Goal: Information Seeking & Learning: Learn about a topic

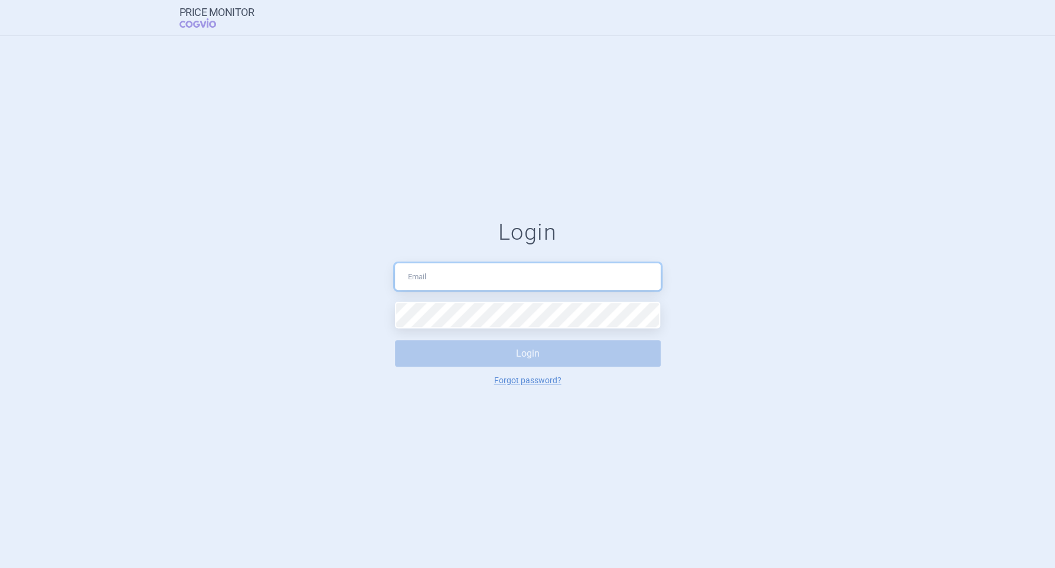
click at [419, 273] on input "text" at bounding box center [528, 276] width 266 height 27
type input "pavel.holik.cz@gmail.com"
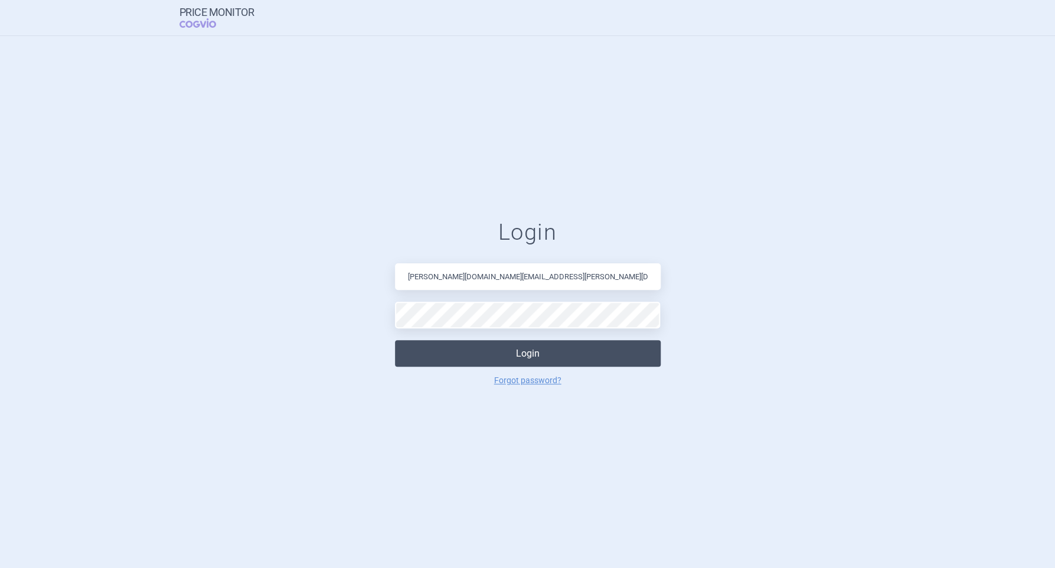
click at [533, 356] on button "Login" at bounding box center [528, 353] width 266 height 27
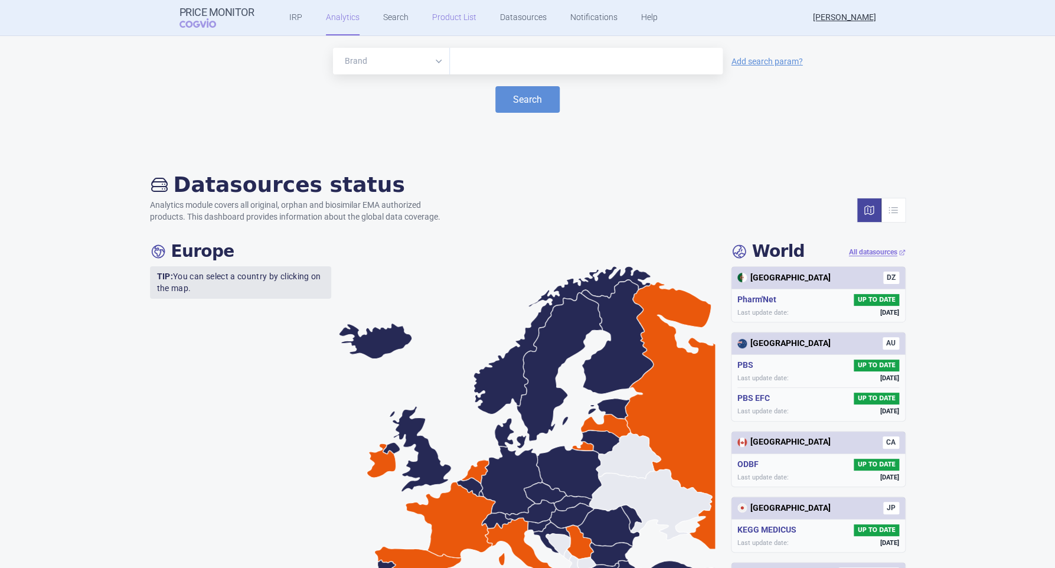
click at [435, 24] on link "Product List" at bounding box center [454, 17] width 44 height 35
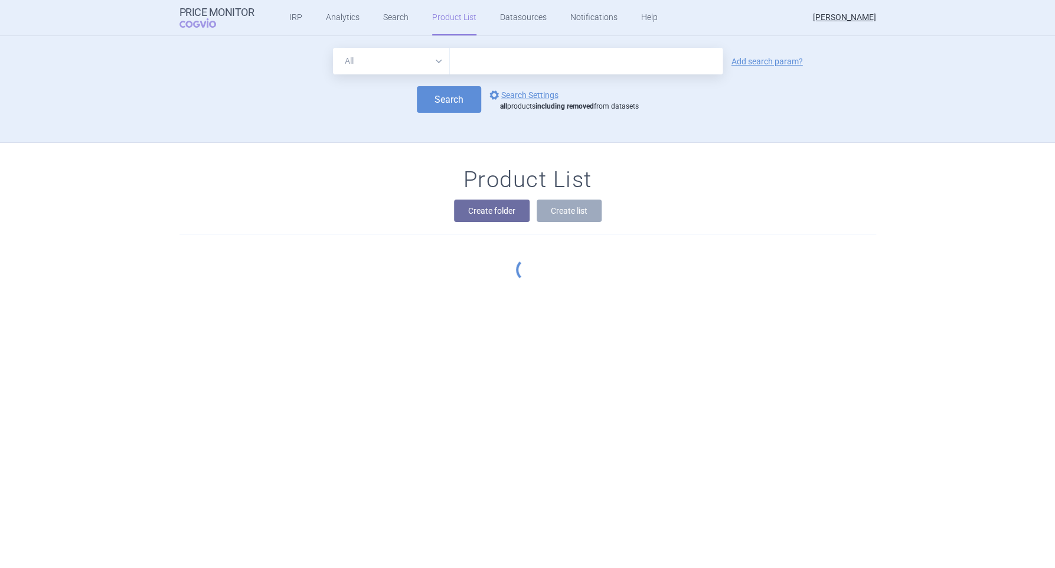
scroll to position [106, 0]
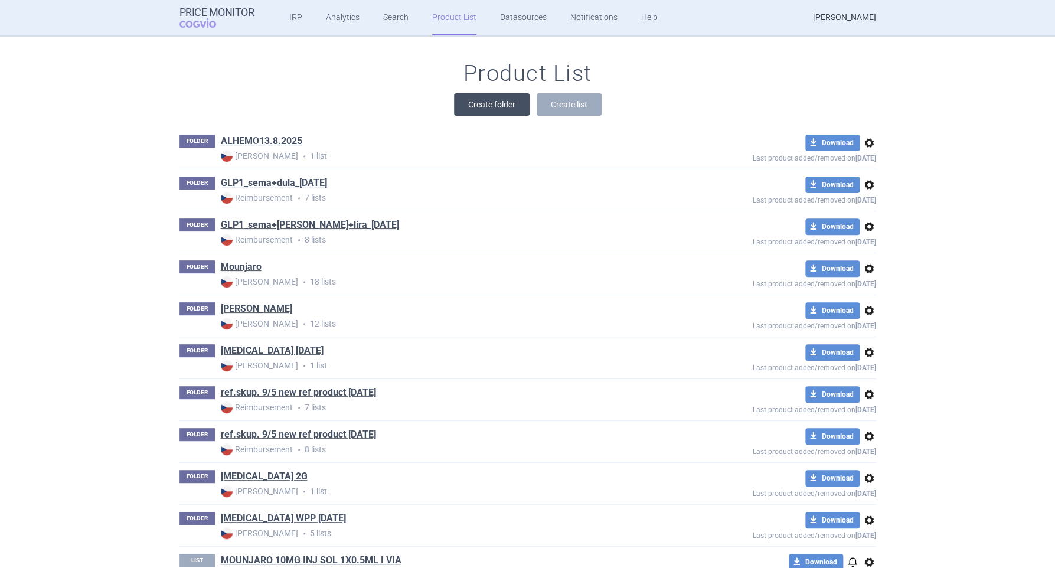
click at [497, 105] on button "Create folder" at bounding box center [492, 104] width 76 height 22
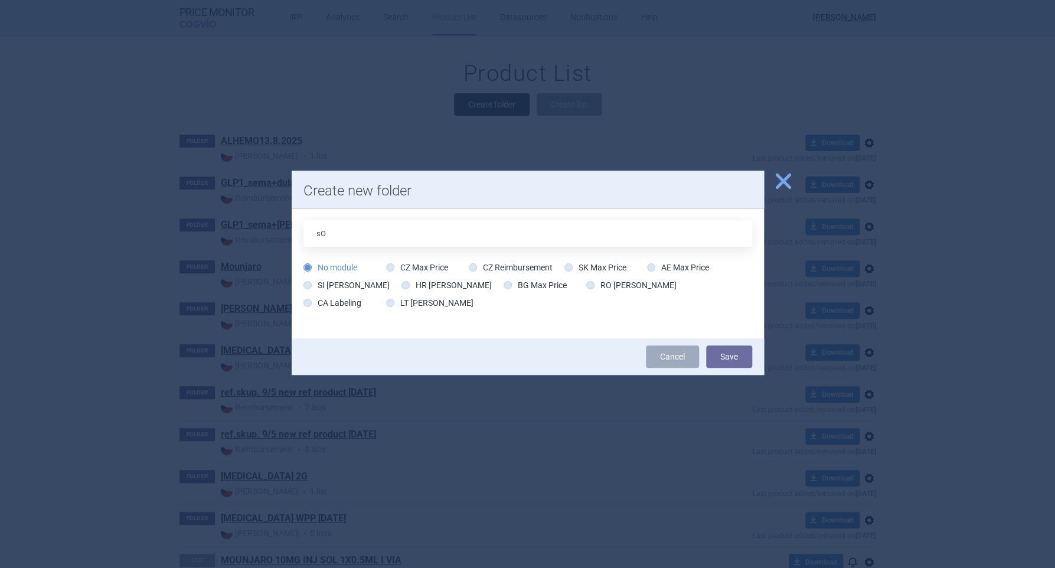
type input "s"
type input "Sogroya 8.9.2025"
click at [391, 266] on icon at bounding box center [390, 267] width 8 height 8
click at [391, 266] on input "CZ Max Price" at bounding box center [393, 268] width 12 height 12
radio input "true"
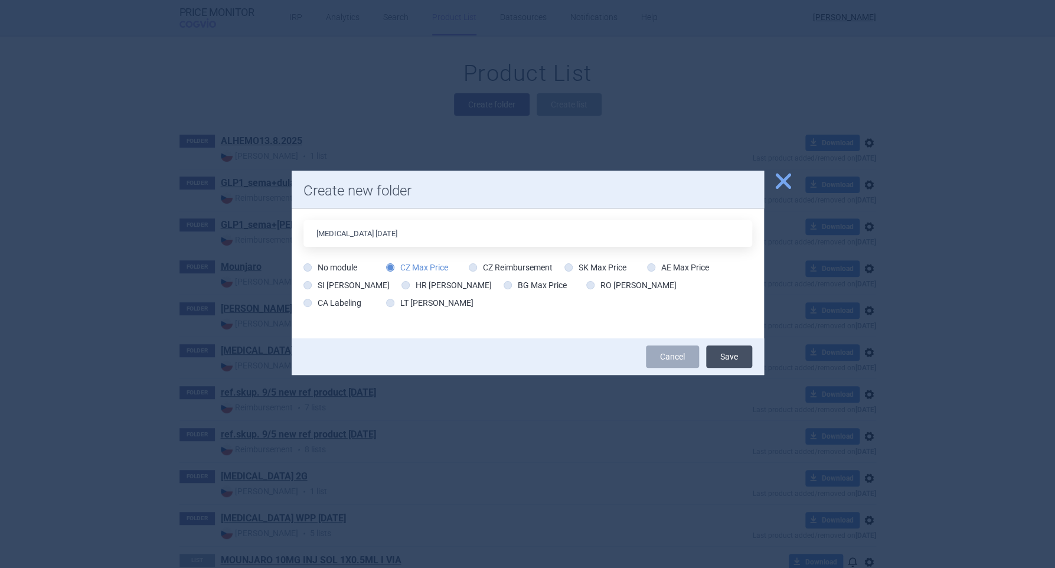
click at [737, 356] on button "Save" at bounding box center [729, 356] width 46 height 22
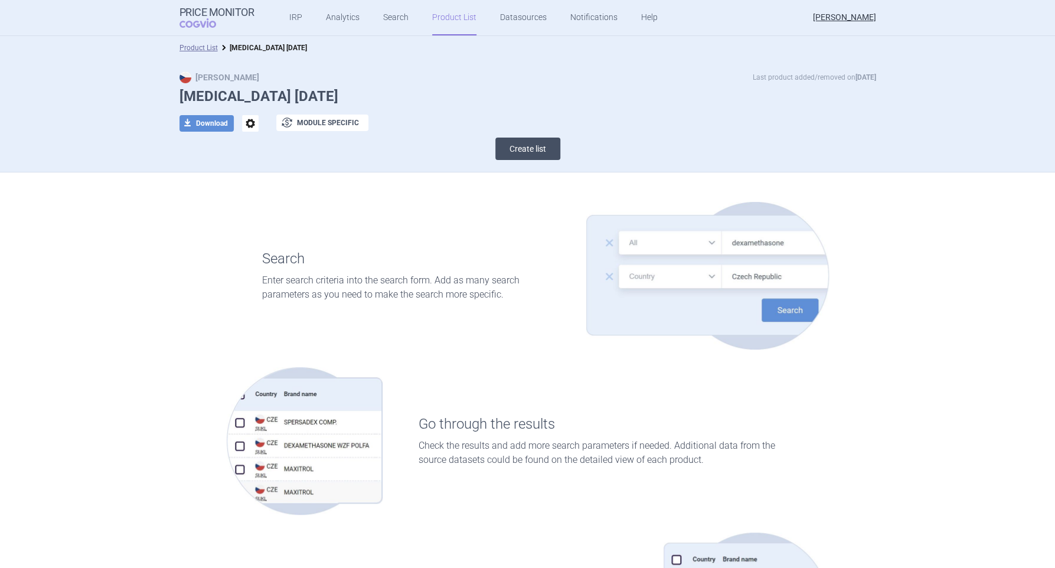
click at [521, 152] on button "Create list" at bounding box center [527, 149] width 65 height 22
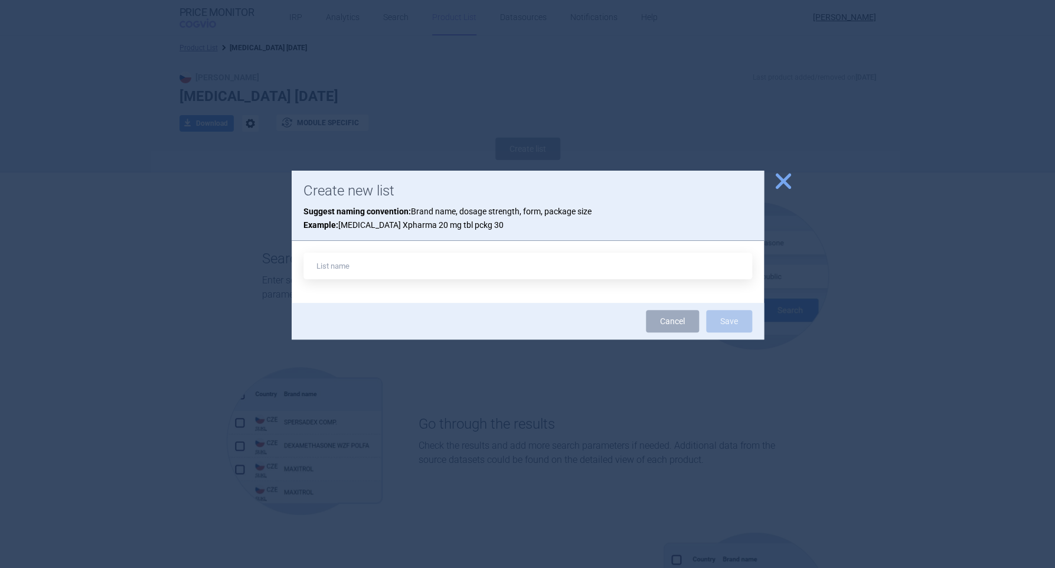
click at [145, 227] on div at bounding box center [527, 284] width 1055 height 568
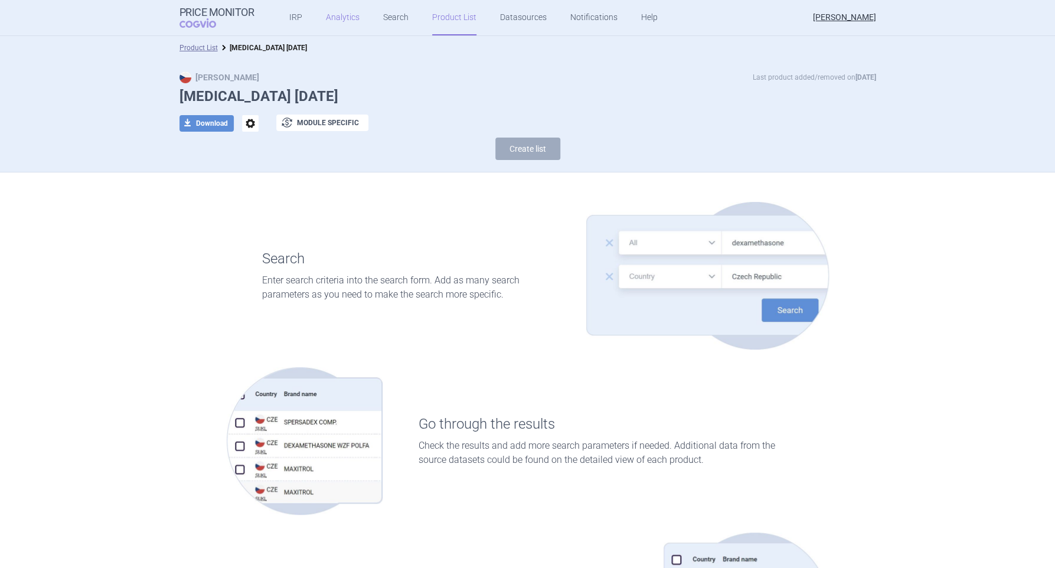
click at [332, 22] on link "Analytics" at bounding box center [343, 17] width 34 height 35
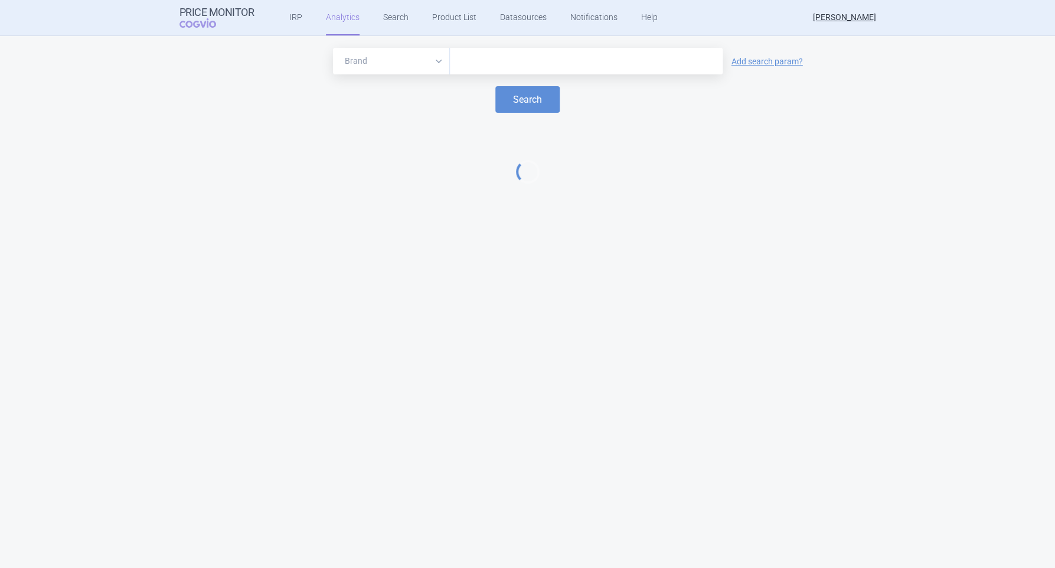
click at [470, 60] on input "text" at bounding box center [586, 61] width 261 height 15
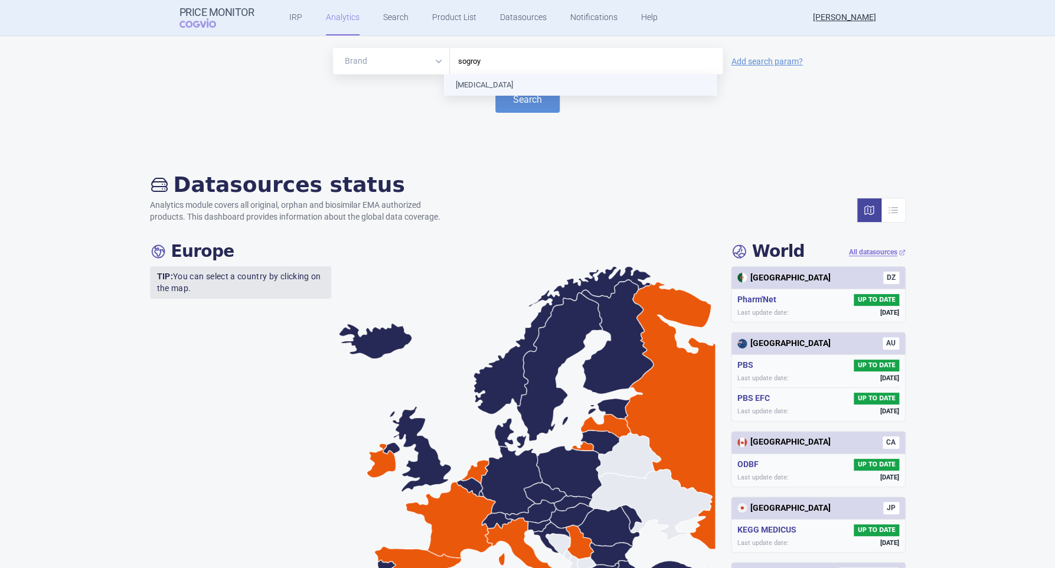
type input "sogroya"
click at [507, 100] on button "Search" at bounding box center [527, 99] width 64 height 27
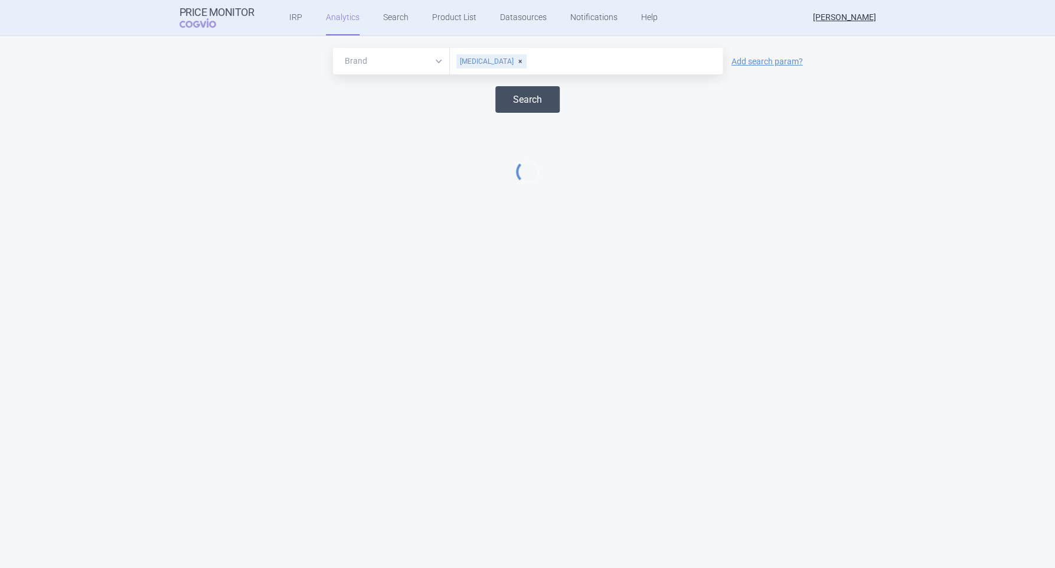
select select "EUR"
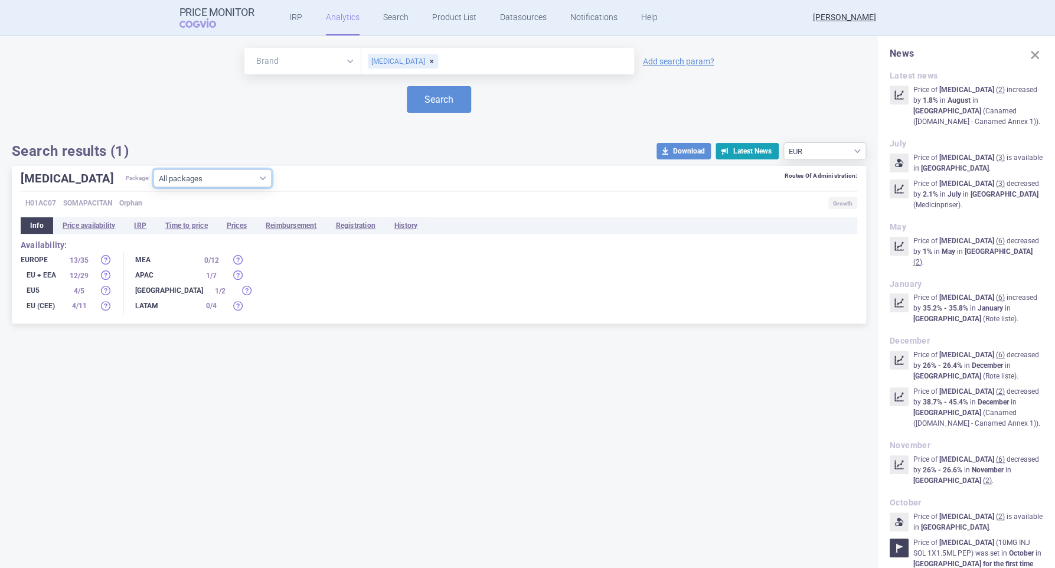
click at [223, 177] on select "All packages 10MG INJ SOL 1X1.5ML PEP ( 13 ) 10MG INJ SOL 5X1.5ML PEP ( 3 ) 15M…" at bounding box center [213, 178] width 118 height 18
click at [277, 156] on div "Search results (1) download Download Latest News Source currency EUR USD" at bounding box center [439, 151] width 855 height 18
click at [451, 18] on link "Product List" at bounding box center [454, 17] width 44 height 35
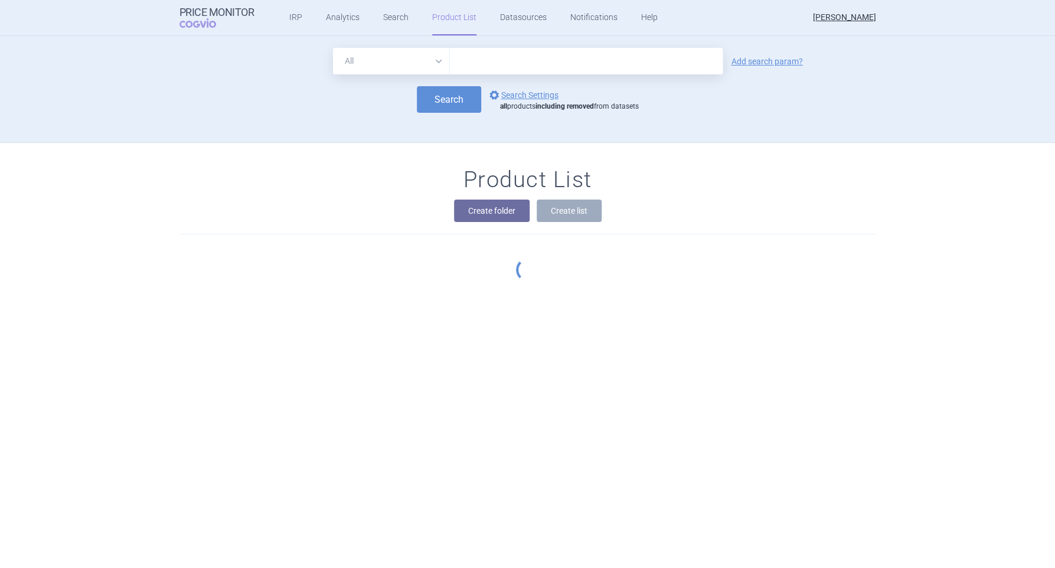
scroll to position [106, 0]
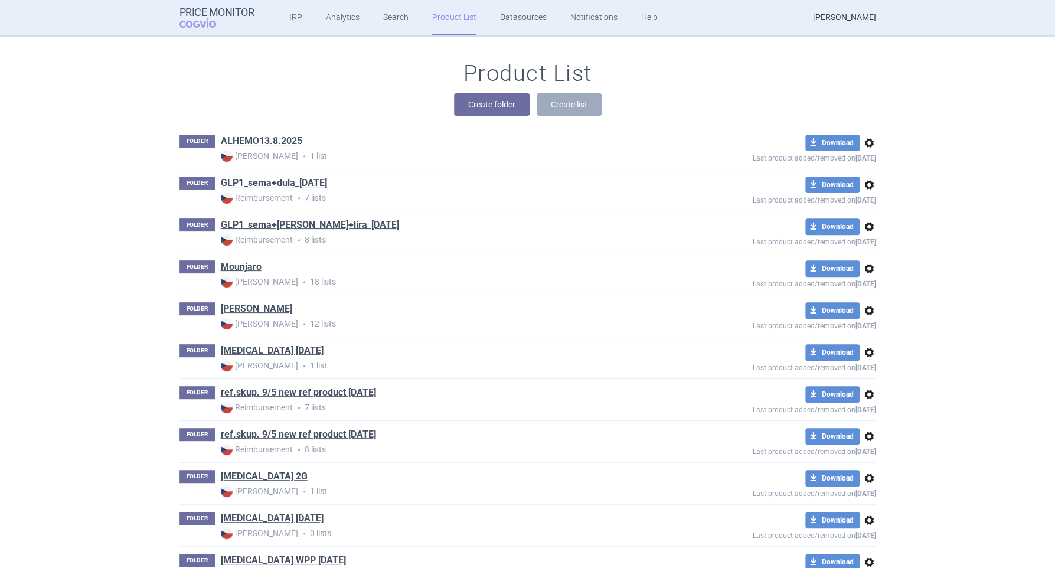
click at [451, 18] on link "Product List" at bounding box center [454, 17] width 44 height 35
click at [389, 19] on link "Search" at bounding box center [395, 17] width 25 height 35
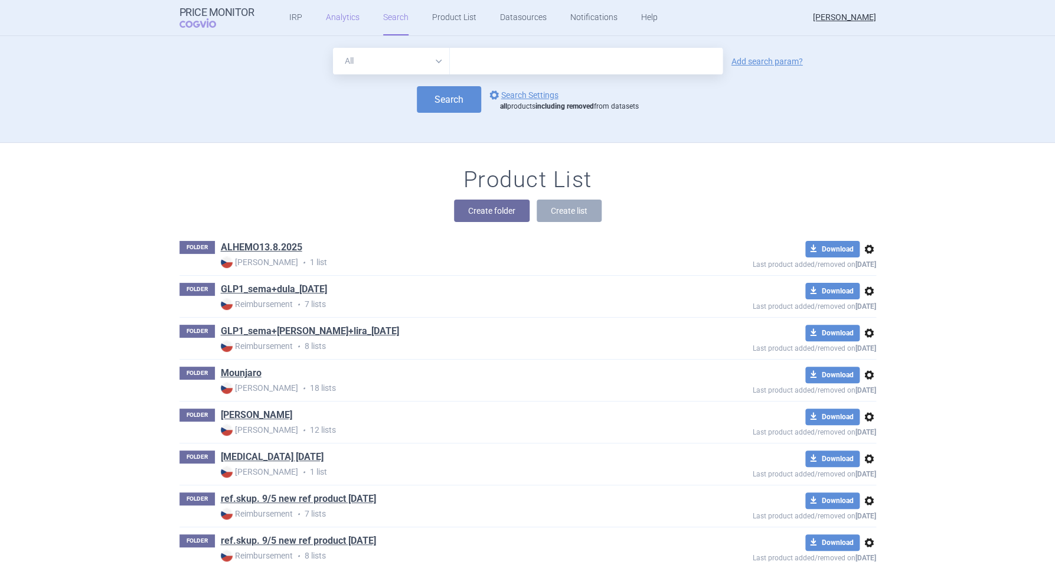
click at [327, 22] on link "Analytics" at bounding box center [343, 17] width 34 height 35
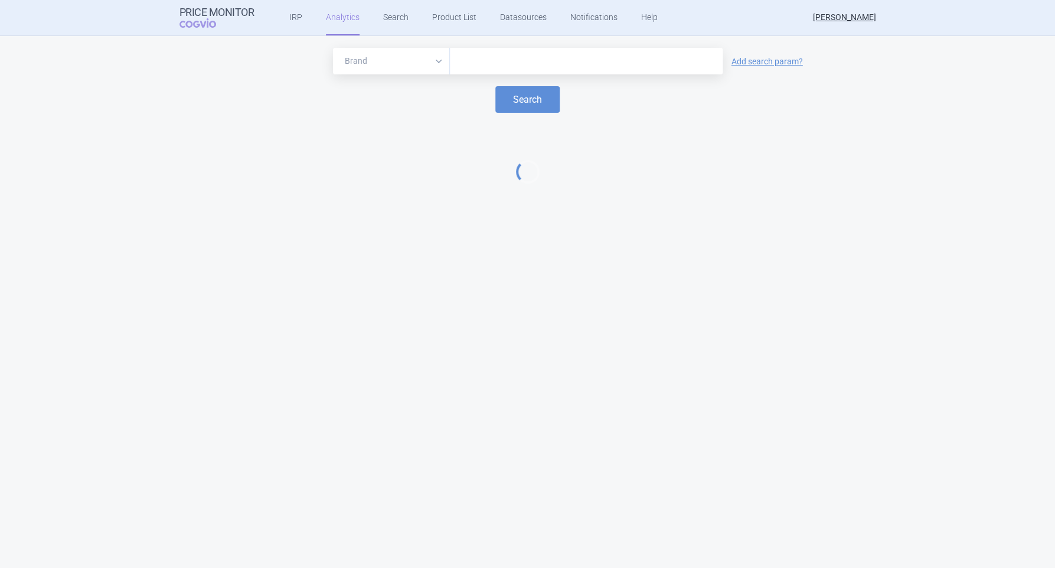
click at [483, 63] on input "text" at bounding box center [586, 61] width 261 height 15
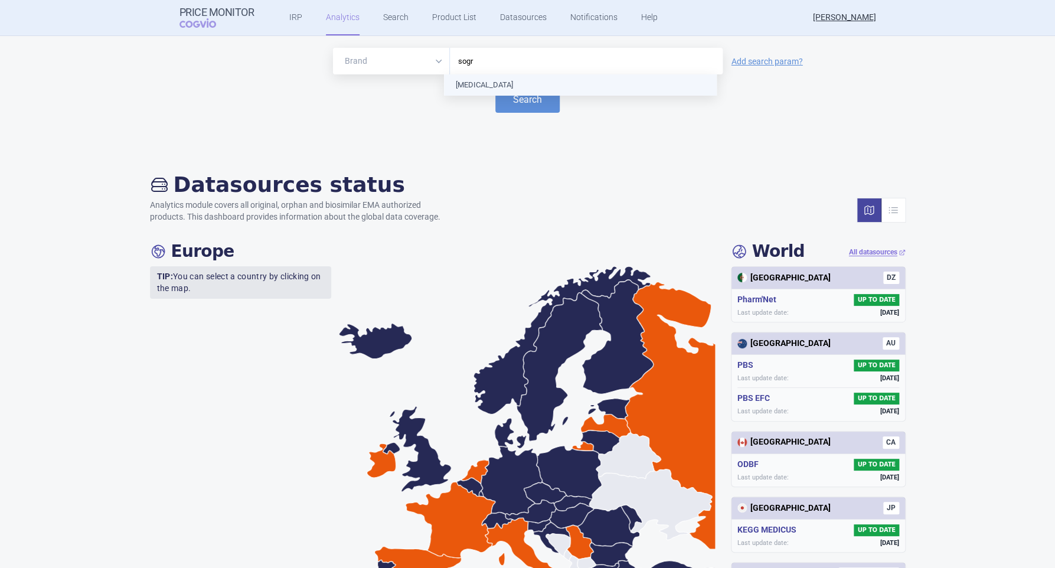
type input "sogro"
click at [516, 94] on button "Search" at bounding box center [527, 99] width 64 height 27
select select "EUR"
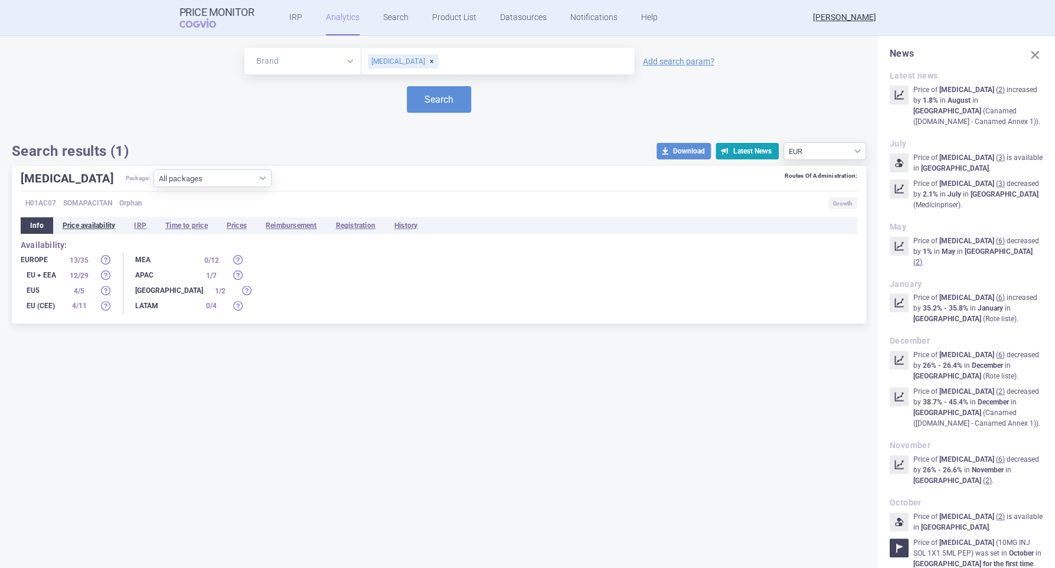
click at [92, 227] on li "Price availability" at bounding box center [89, 225] width 72 height 17
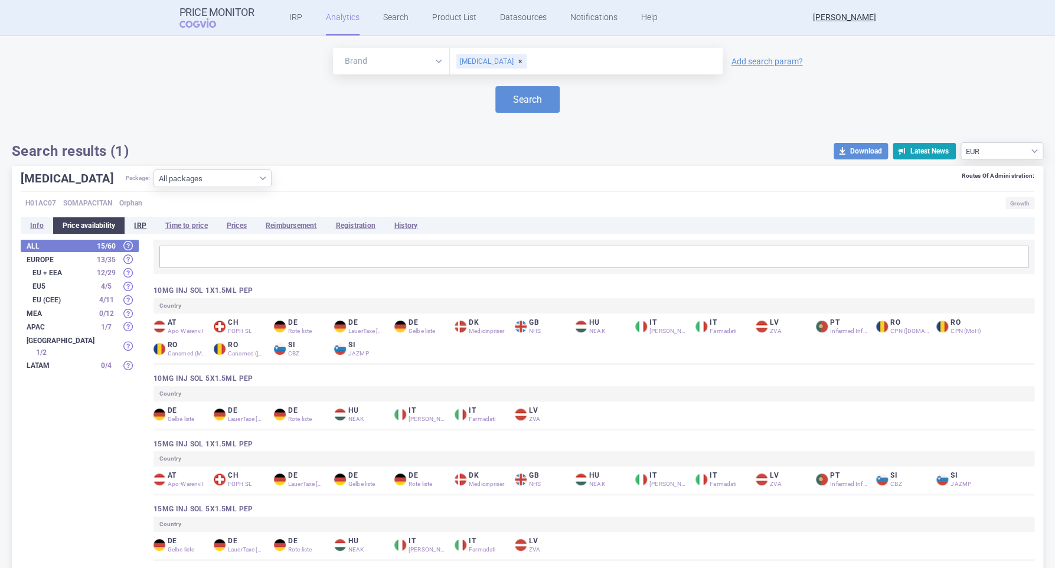
click at [136, 227] on li "IRP" at bounding box center [140, 225] width 31 height 17
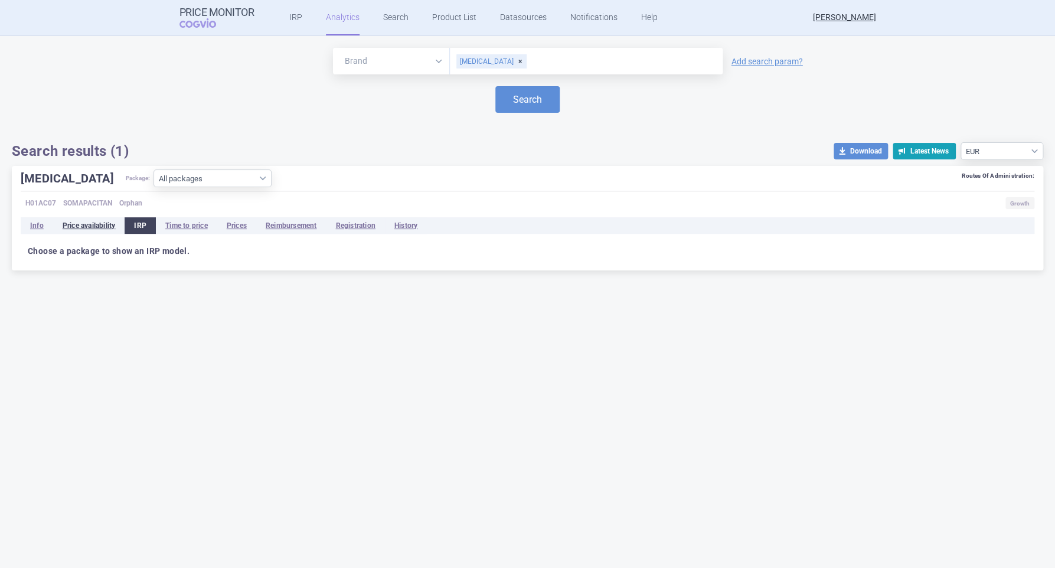
click at [94, 227] on li "Price availability" at bounding box center [89, 225] width 72 height 17
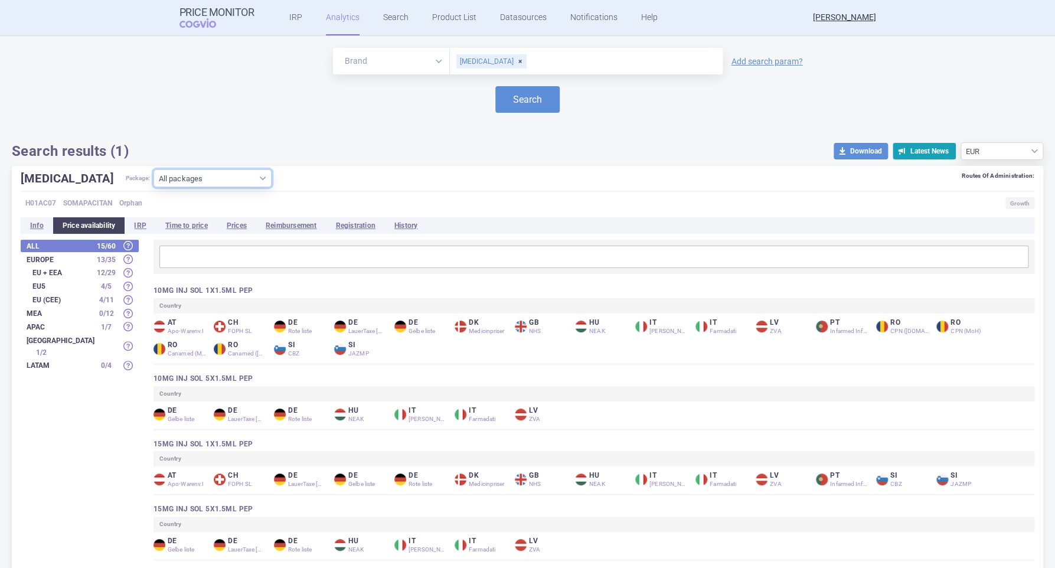
click at [226, 178] on select "All packages 10MG INJ SOL 1X1.5ML PEP ( 13 ) 10MG INJ SOL 5X1.5ML PEP ( 3 ) 15M…" at bounding box center [213, 178] width 118 height 18
click at [223, 179] on select "All packages 10MG INJ SOL 1X1.5ML PEP ( 13 ) 10MG INJ SOL 5X1.5ML PEP ( 3 ) 15M…" at bounding box center [213, 178] width 118 height 18
select select "ed05adf6-3975-47e7-b112-1da98cc03d50"
click at [154, 187] on select "All packages 10MG INJ SOL 1X1.5ML PEP ( 13 ) 10MG INJ SOL 5X1.5ML PEP ( 3 ) 15M…" at bounding box center [213, 178] width 118 height 18
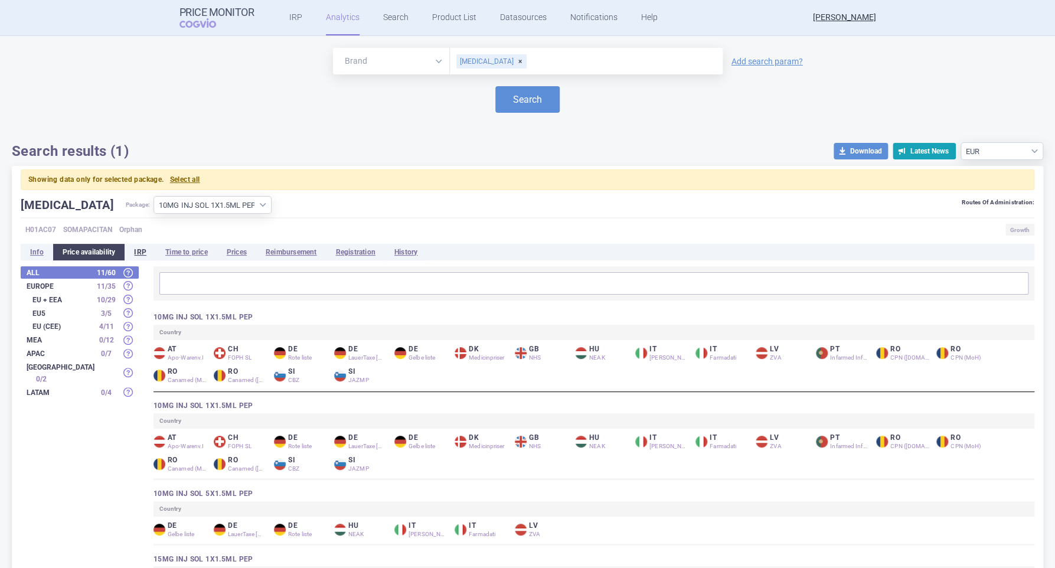
click at [142, 255] on li "IRP" at bounding box center [140, 252] width 31 height 17
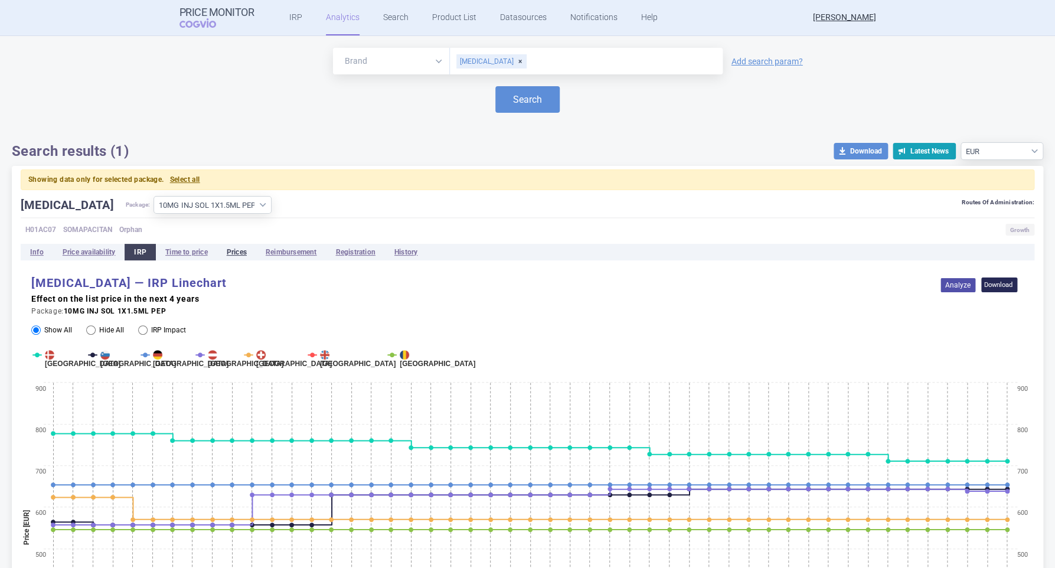
click at [233, 252] on li "Prices" at bounding box center [236, 252] width 39 height 17
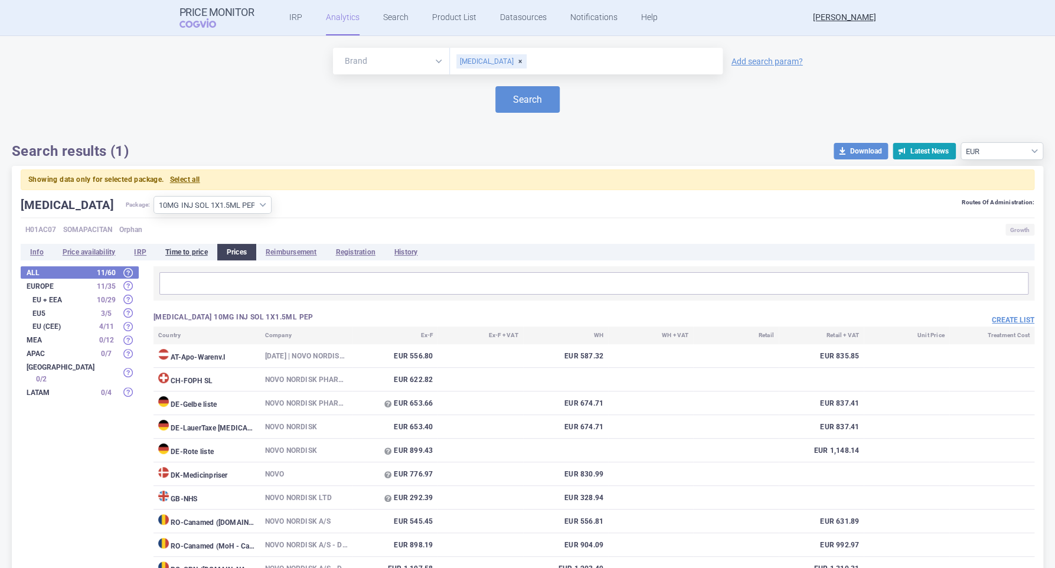
click at [193, 254] on li "Time to price" at bounding box center [186, 252] width 61 height 17
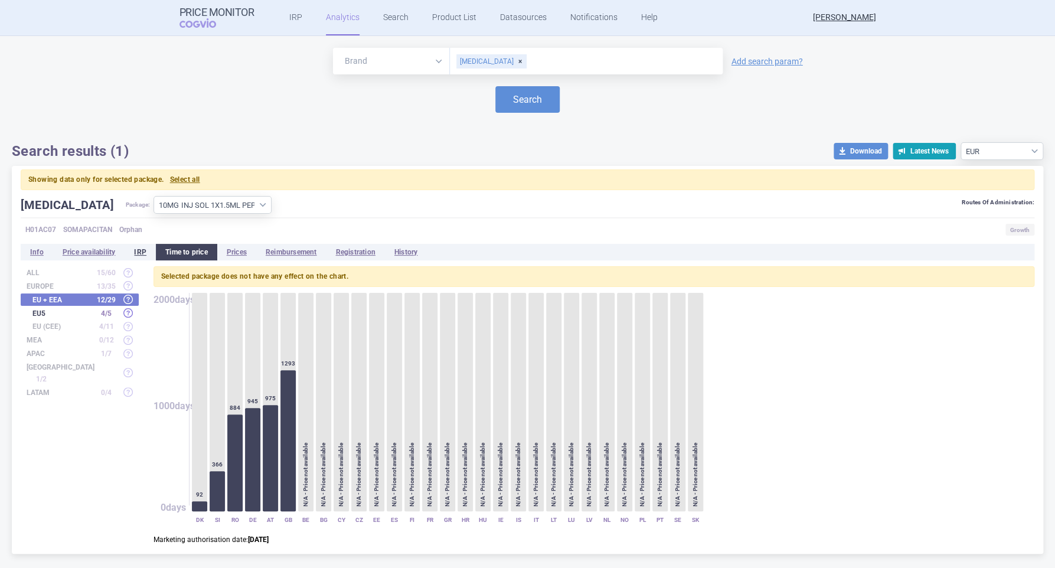
click at [144, 254] on li "IRP" at bounding box center [140, 252] width 31 height 17
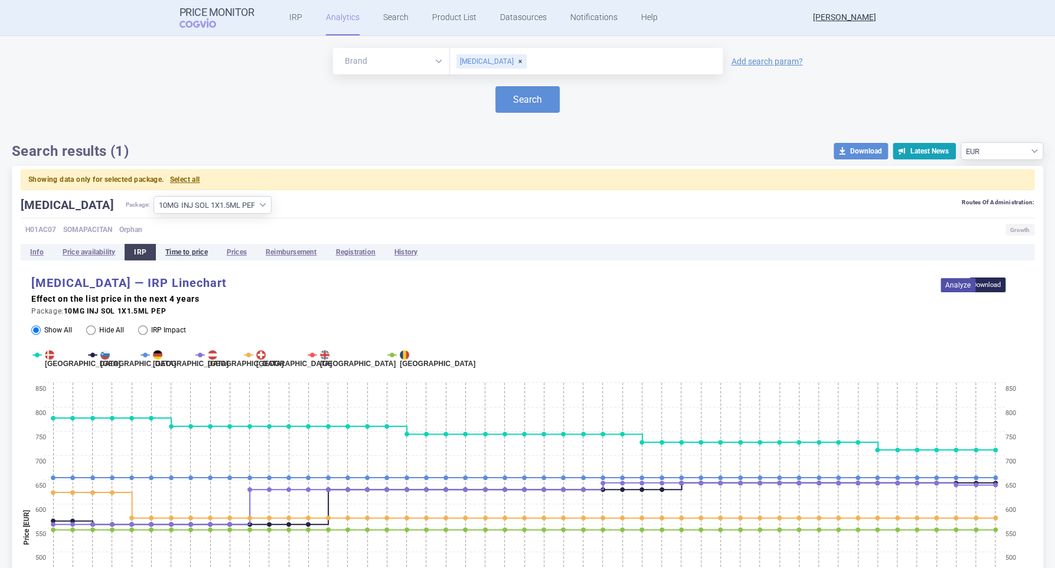
click at [190, 250] on li "Time to price" at bounding box center [186, 252] width 61 height 17
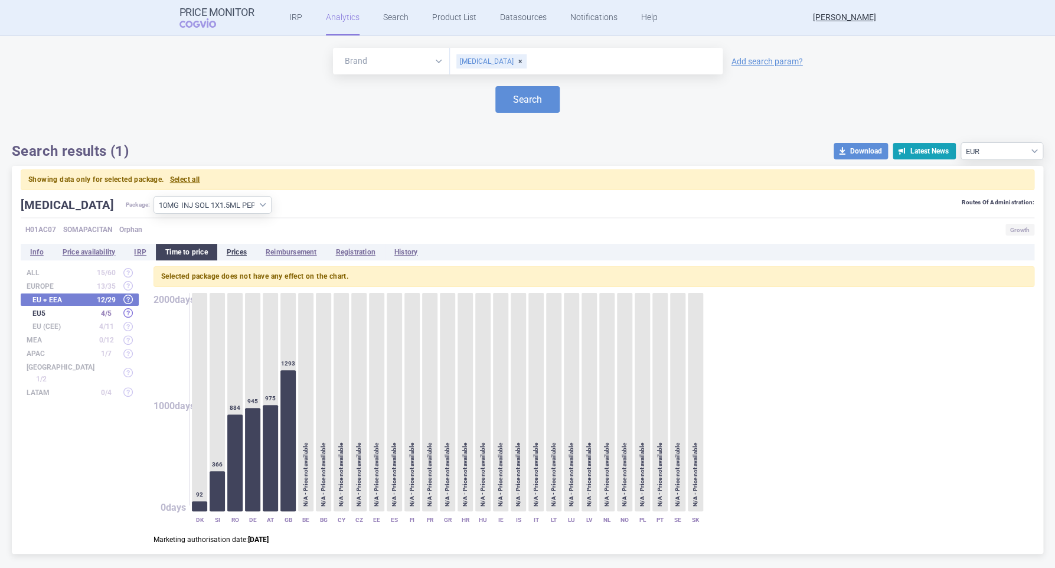
click at [239, 251] on li "Prices" at bounding box center [236, 252] width 39 height 17
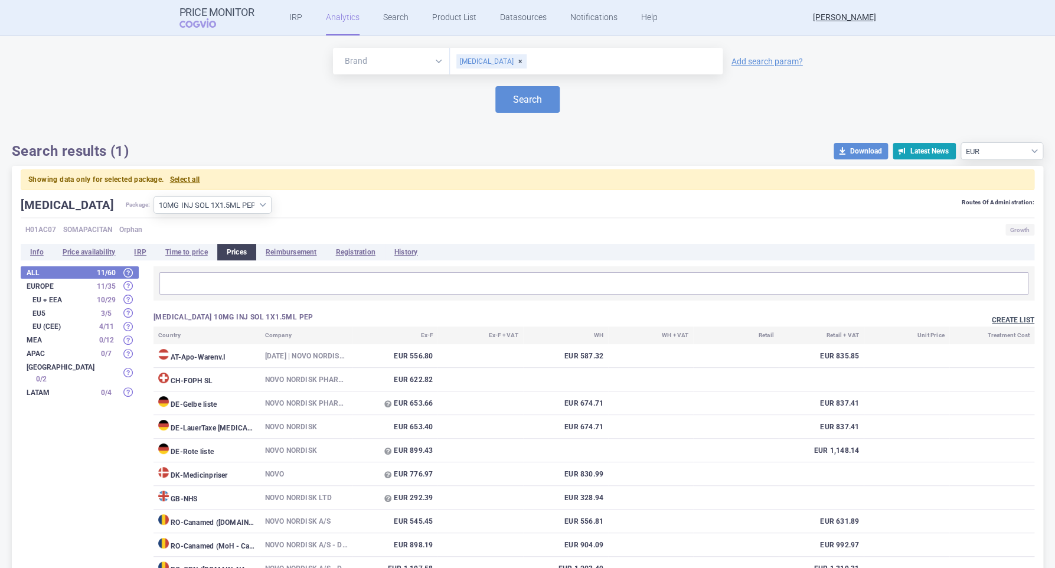
click at [997, 322] on button "Create list" at bounding box center [1013, 320] width 43 height 10
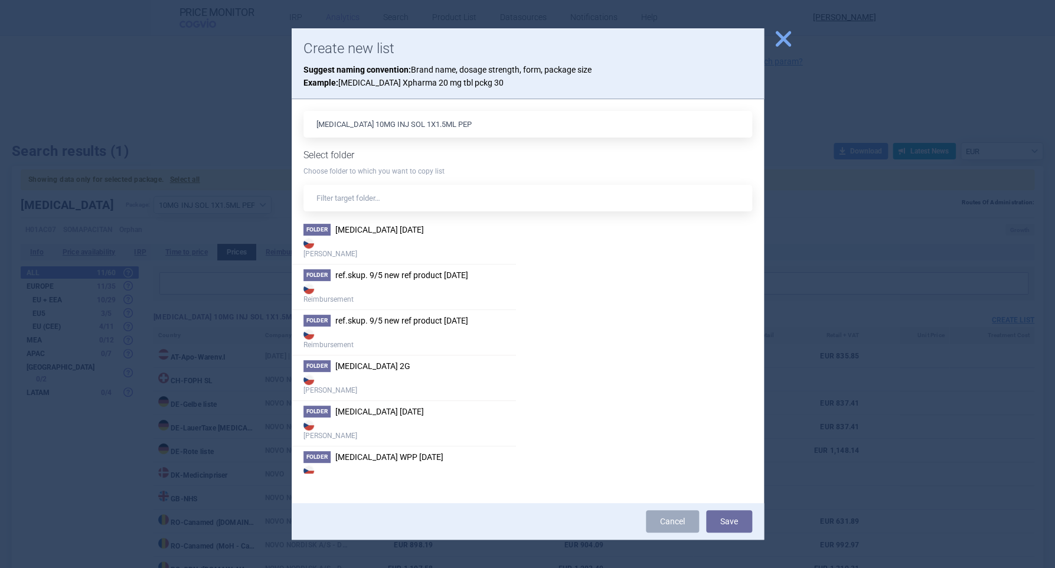
scroll to position [249, 0]
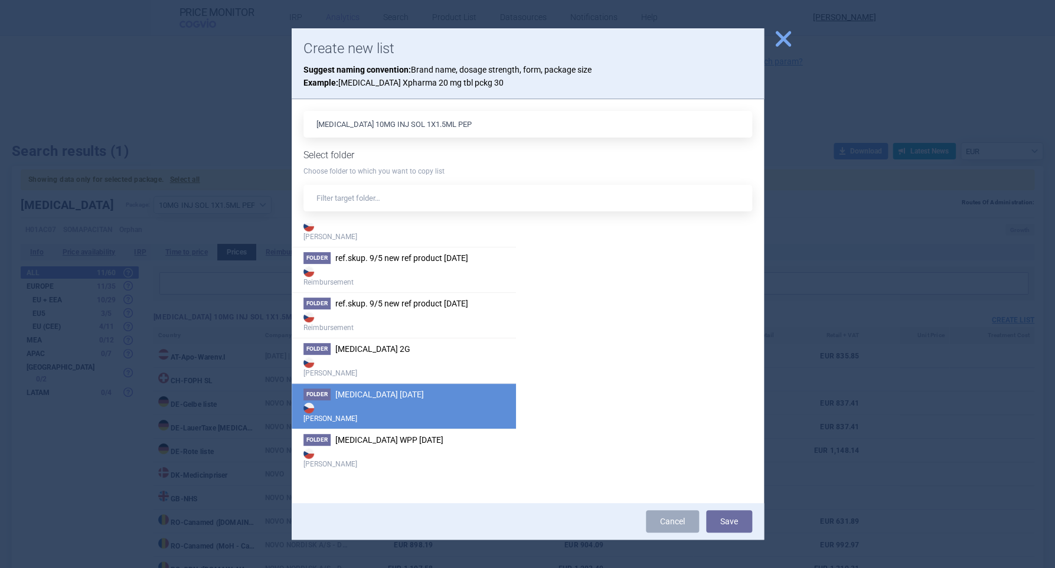
click at [383, 393] on span "Sogroya 8.9.2025" at bounding box center [379, 394] width 89 height 9
click at [730, 526] on button "Save" at bounding box center [729, 521] width 46 height 22
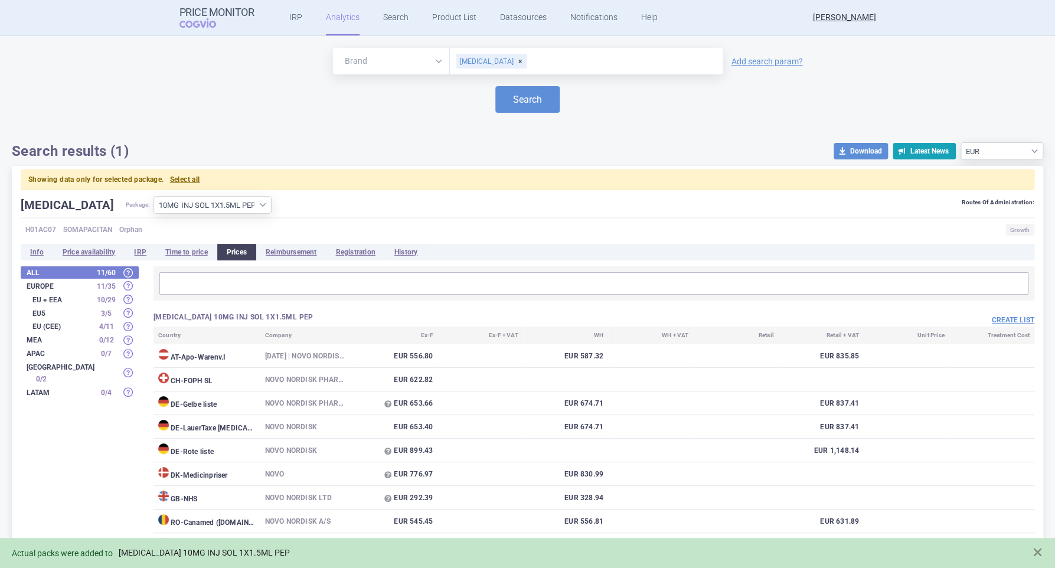
click at [243, 553] on link "SOGROYA 10MG INJ SOL 1X1.5ML PEP" at bounding box center [204, 553] width 171 height 10
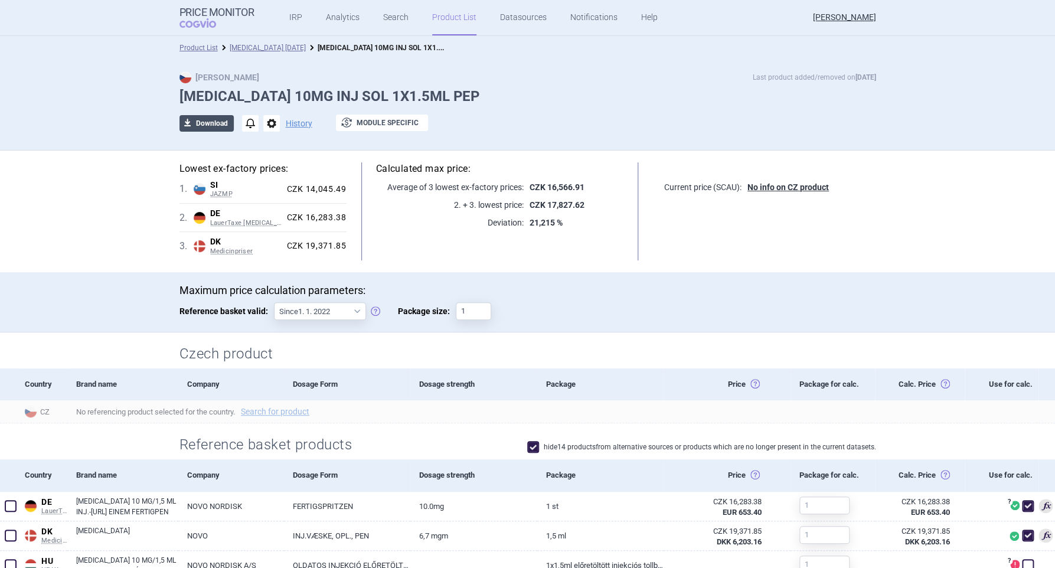
click at [204, 125] on button "download Download" at bounding box center [207, 123] width 54 height 17
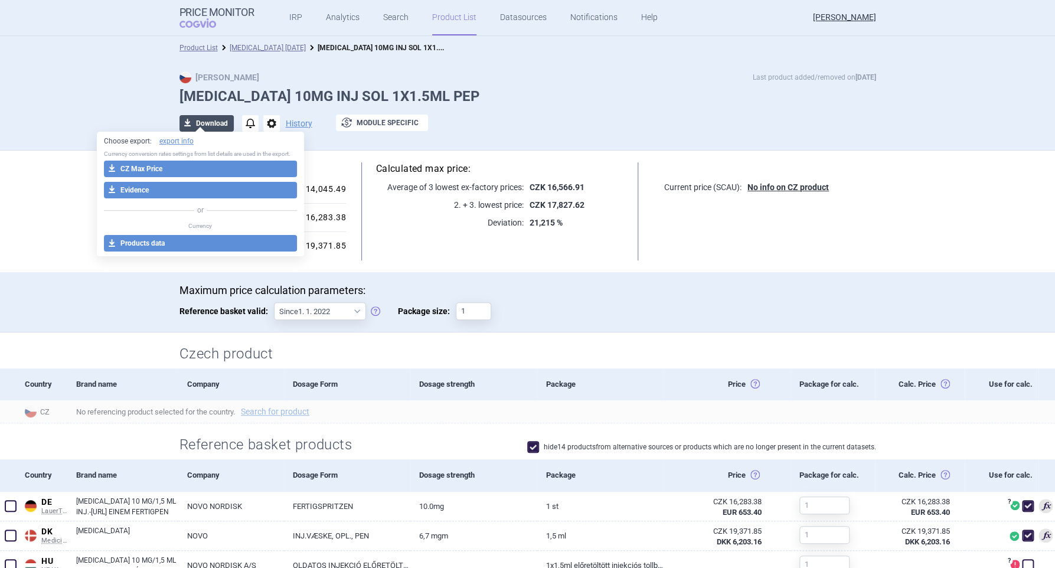
select select "EUR"
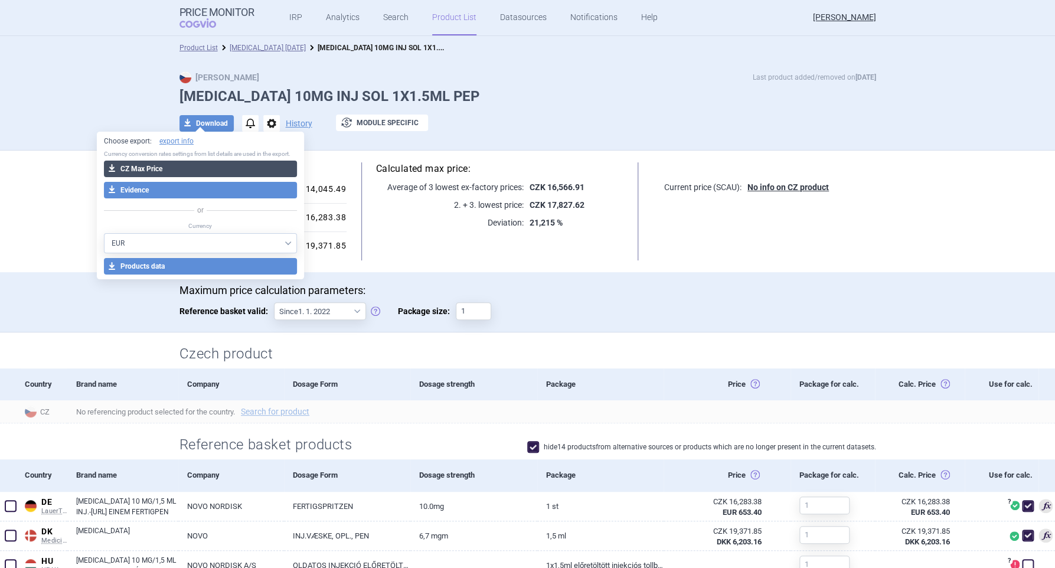
click at [152, 168] on button "download CZ Max Price" at bounding box center [200, 169] width 193 height 17
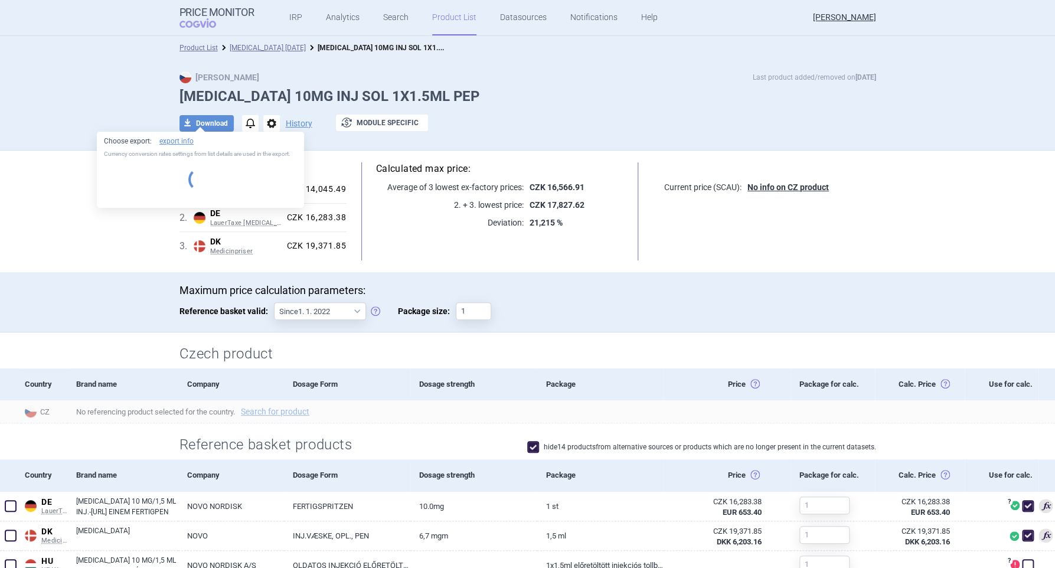
select select "EUR"
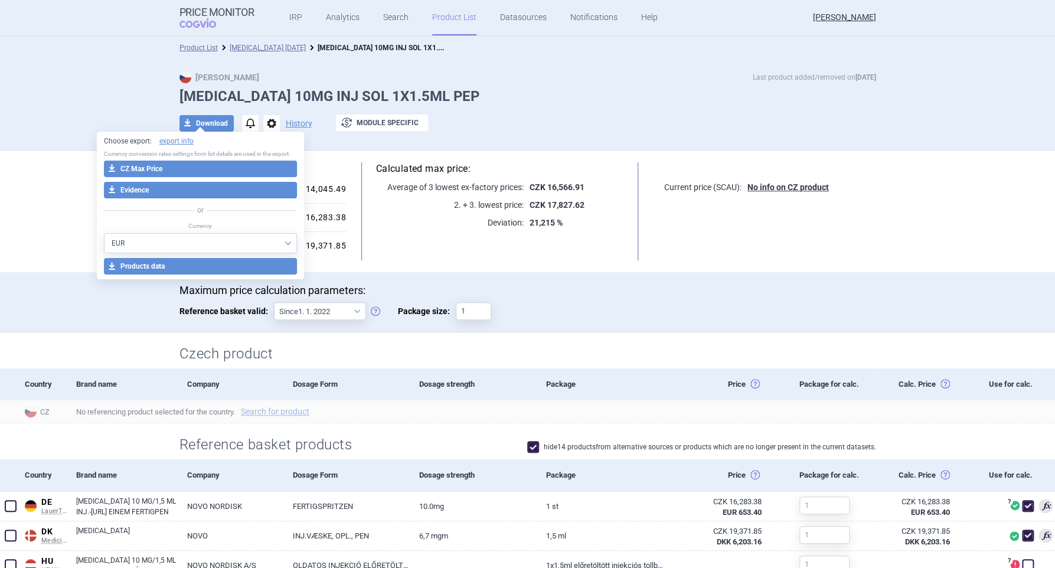
click at [96, 94] on div "Max Price Last product added/removed on 8 Sept SOGROYA 10MG INJ SOL 1X1.5ML PEP…" at bounding box center [527, 105] width 1055 height 91
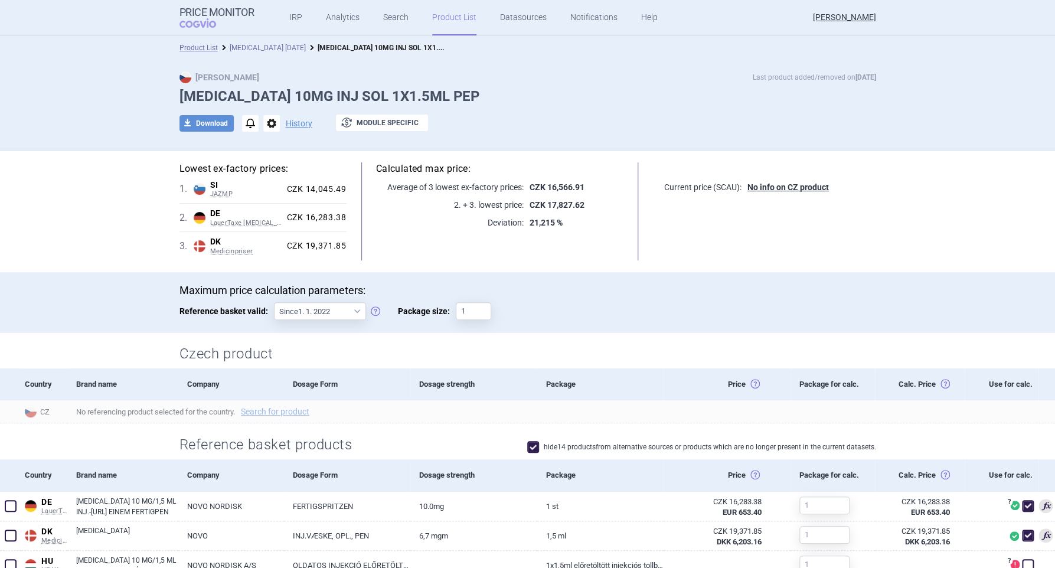
click at [257, 48] on link "Sogroya 8.9.2025" at bounding box center [268, 48] width 76 height 8
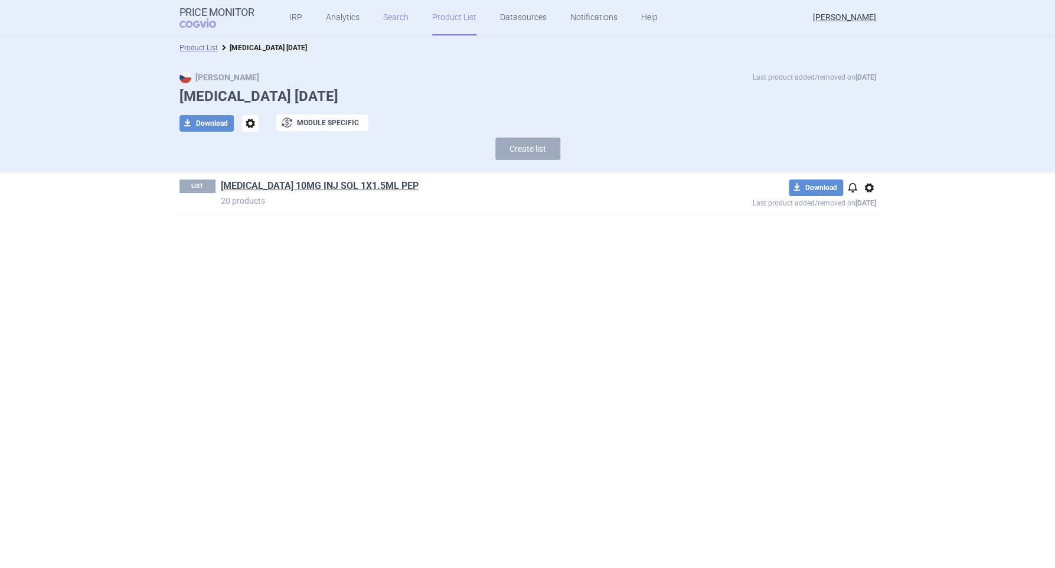
click at [383, 18] on link "Search" at bounding box center [395, 17] width 25 height 35
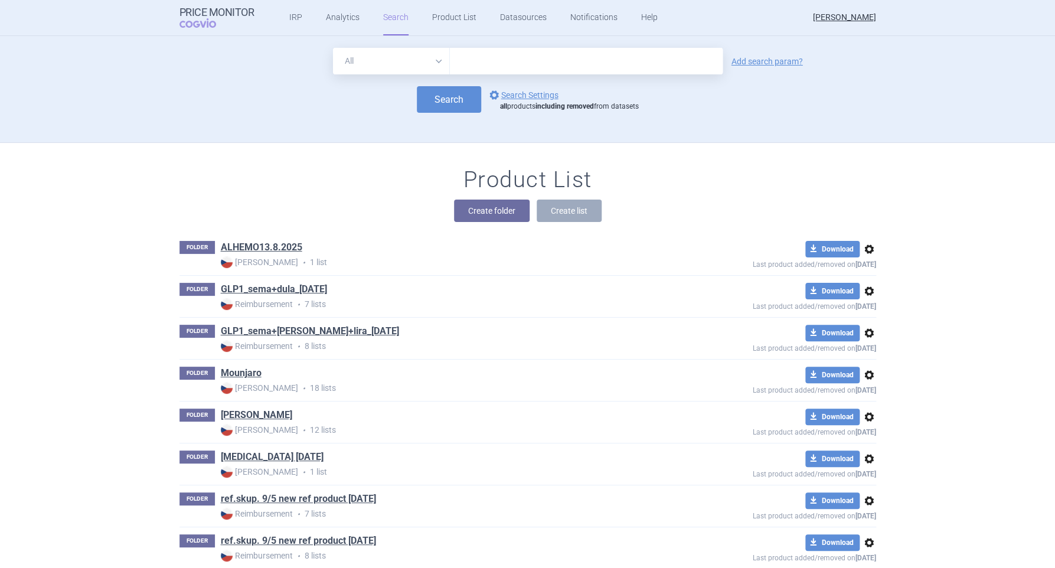
click at [478, 63] on input "text" at bounding box center [586, 61] width 273 height 27
type input "sogroya"
click button "Search" at bounding box center [449, 99] width 64 height 27
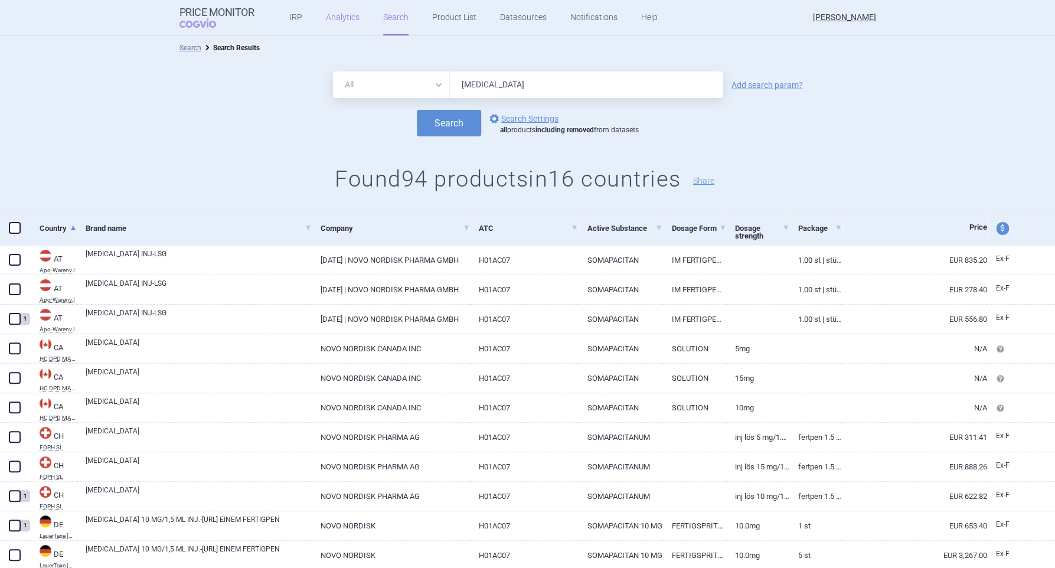
click at [331, 14] on link "Analytics" at bounding box center [343, 17] width 34 height 35
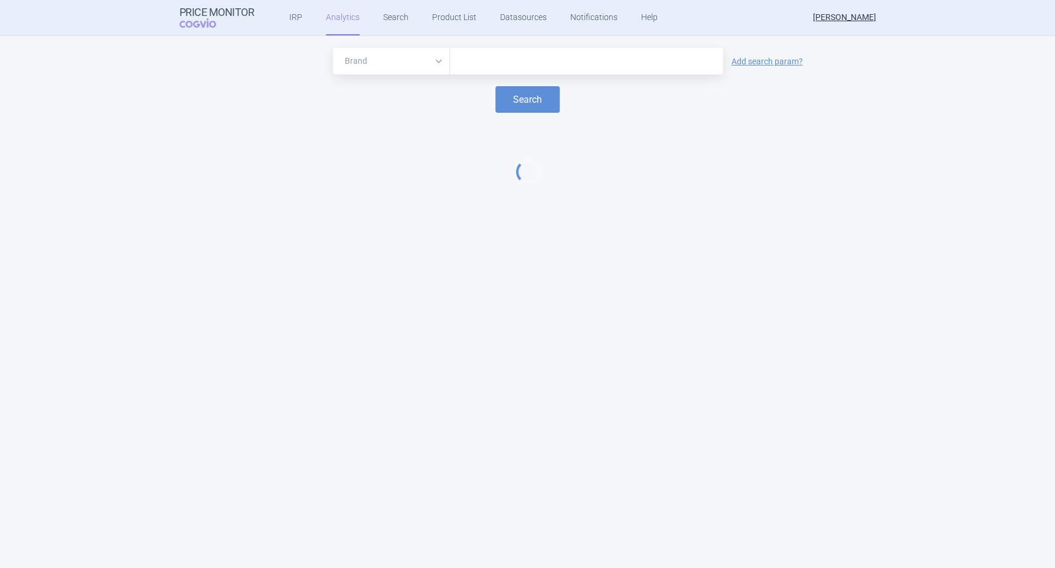
click at [480, 60] on input "text" at bounding box center [586, 61] width 261 height 15
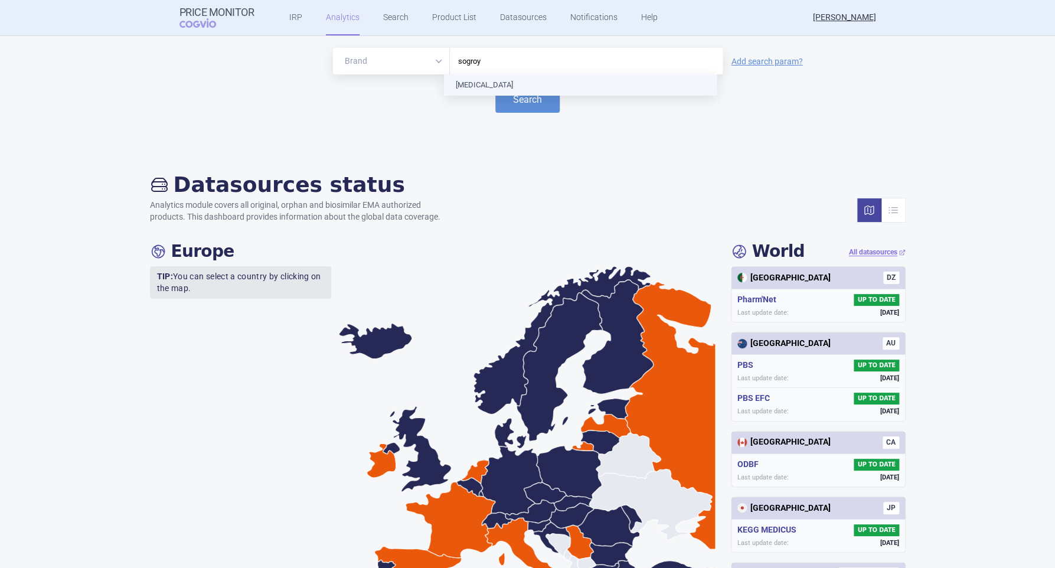
type input "sogroya"
click at [522, 104] on button "Search" at bounding box center [527, 99] width 64 height 27
select select "EUR"
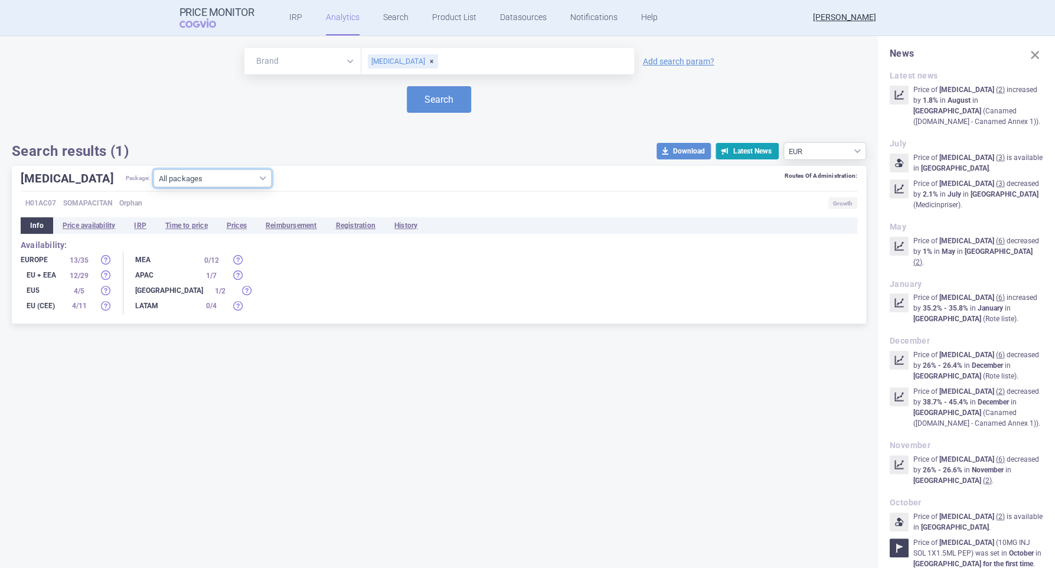
click at [224, 177] on select "All packages 10MG INJ SOL 1X1.5ML PEP ( 13 ) 10MG INJ SOL 5X1.5ML PEP ( 3 ) 15M…" at bounding box center [213, 178] width 118 height 18
select select "77b18c8e-eee5-4065-a724-94a7cb239965"
click at [154, 187] on select "All packages 10MG INJ SOL 1X1.5ML PEP ( 13 ) 10MG INJ SOL 5X1.5ML PEP ( 3 ) 15M…" at bounding box center [213, 178] width 118 height 18
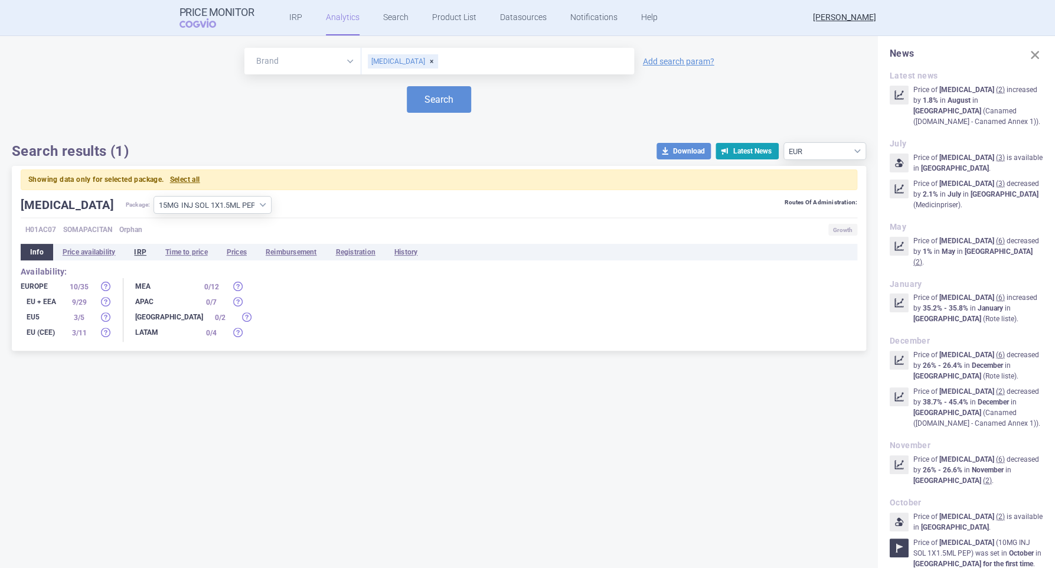
click at [138, 256] on li "IRP" at bounding box center [140, 252] width 31 height 17
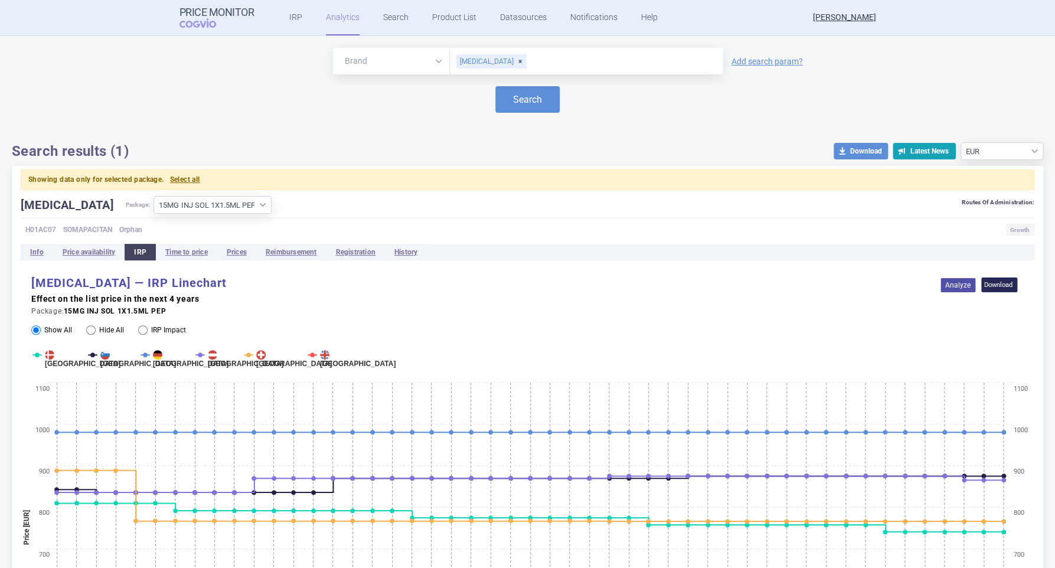
click at [944, 285] on link "Analyze" at bounding box center [958, 285] width 35 height 14
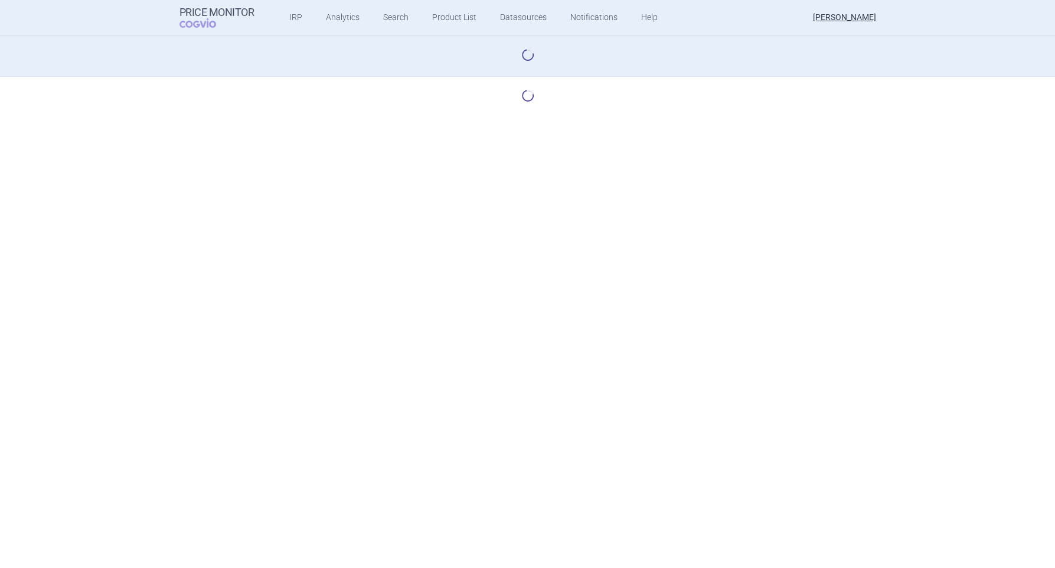
select select "base-scenario-id"
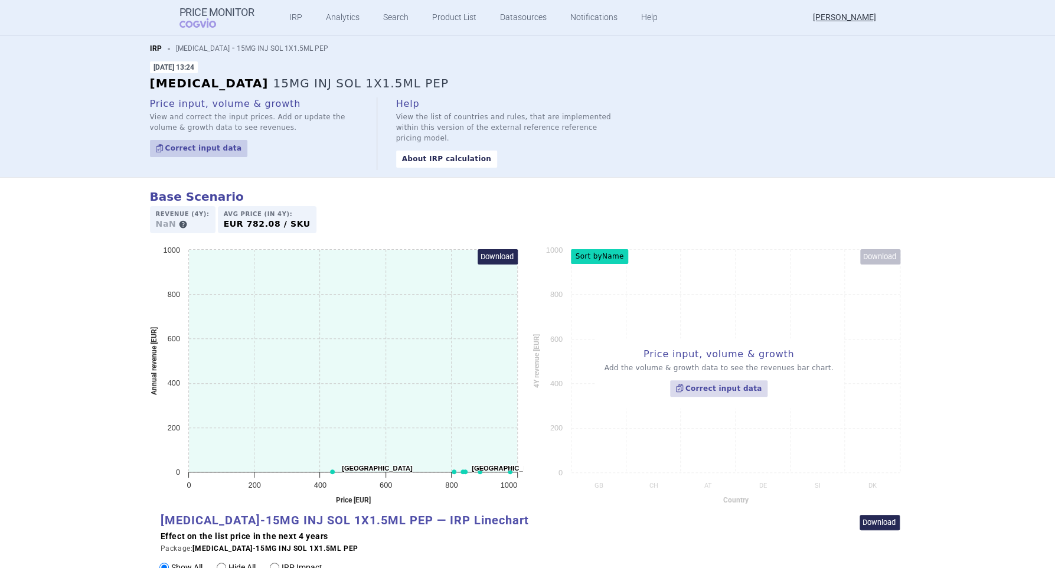
click at [150, 47] on link "IRP" at bounding box center [156, 48] width 12 height 8
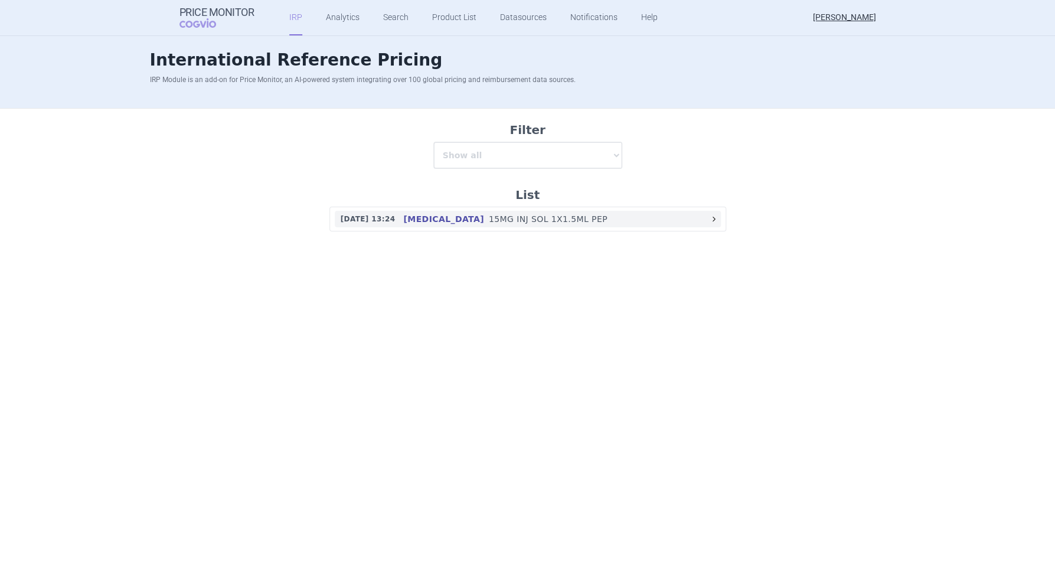
click at [601, 221] on p "15MG INJ SOL 1X1.5ML PEP" at bounding box center [599, 219] width 220 height 12
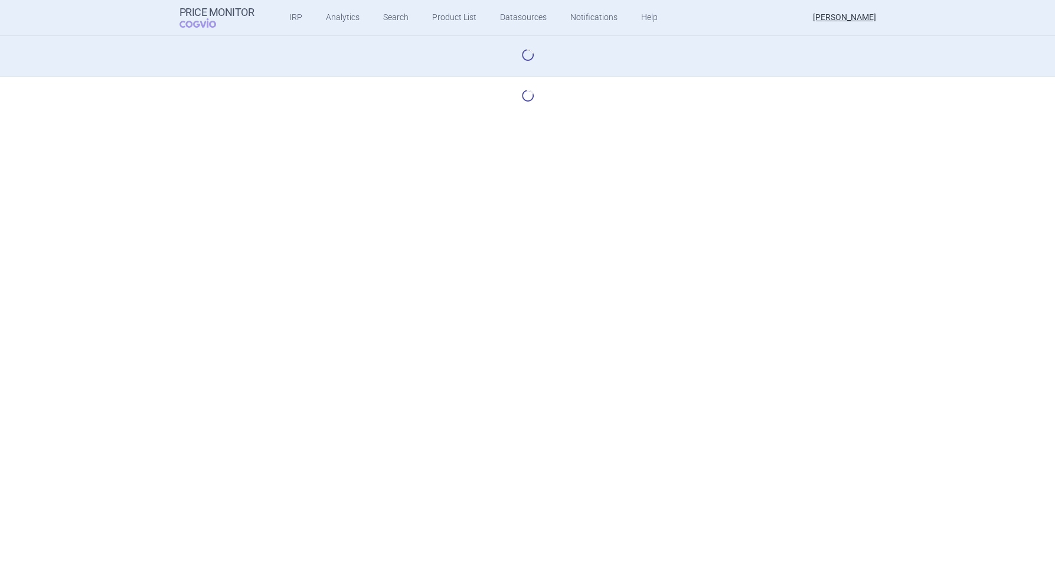
select select "base-scenario-id"
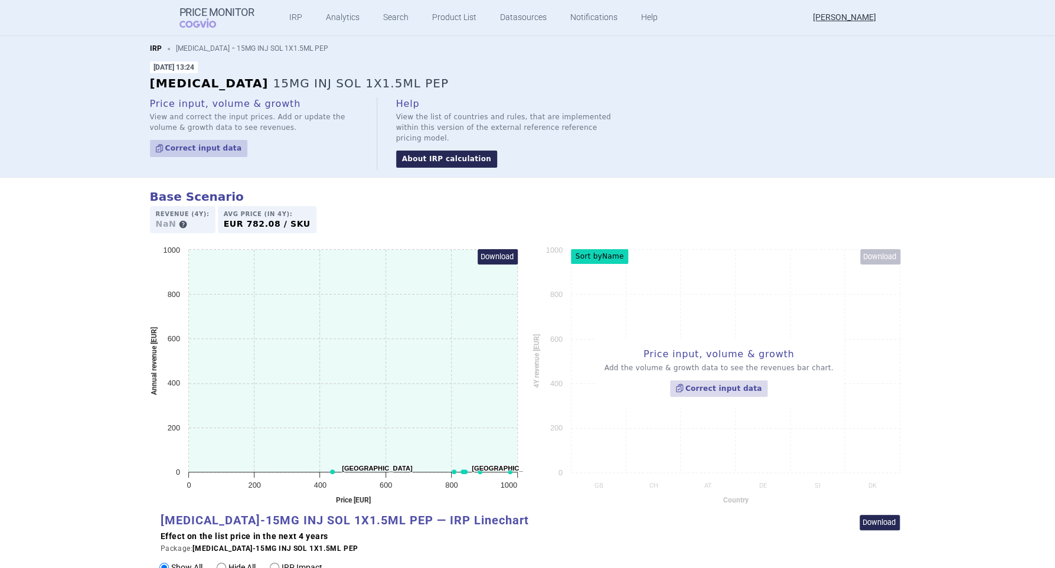
click at [416, 151] on link "About IRP calculation" at bounding box center [446, 159] width 101 height 17
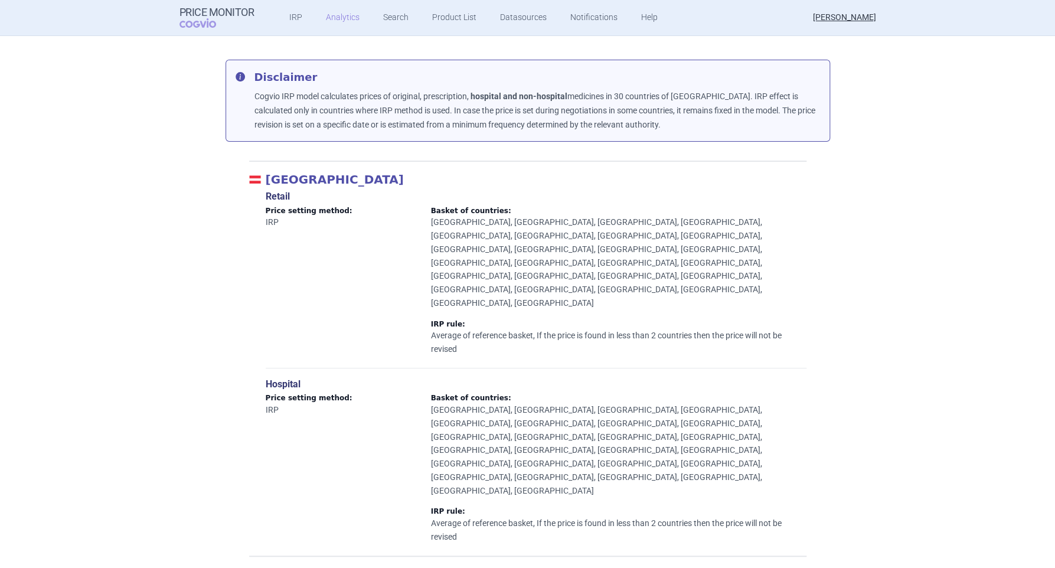
click at [338, 14] on link "Analytics" at bounding box center [343, 17] width 34 height 35
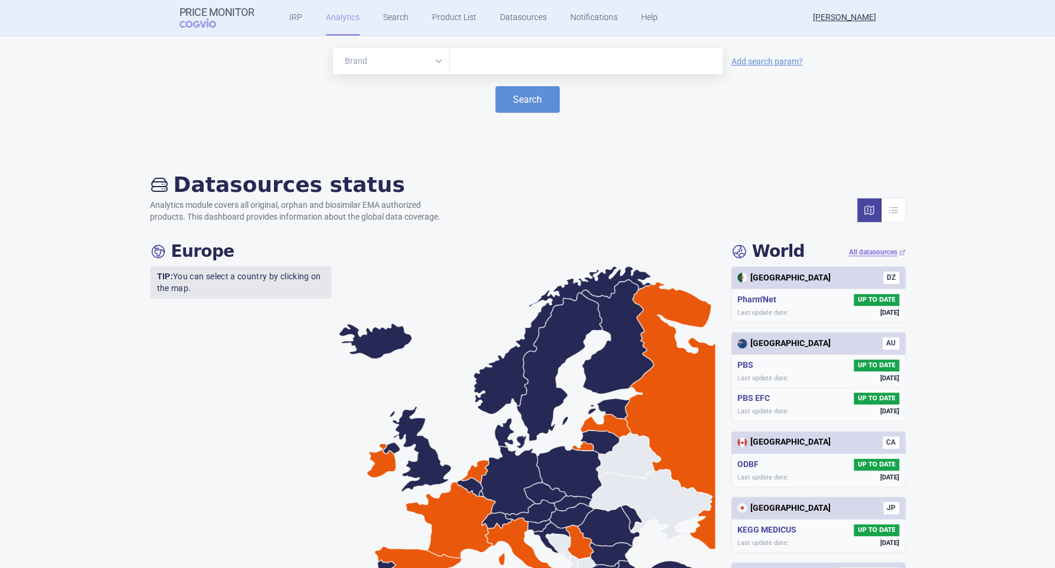
click at [452, 166] on div "Datasources status Analytics module covers all original, orphan and biosimilar …" at bounding box center [527, 560] width 1055 height 824
click at [169, 103] on div "Search" at bounding box center [528, 99] width 1032 height 27
click at [1026, 98] on div "Search" at bounding box center [528, 99] width 1032 height 27
click at [289, 21] on link "IRP" at bounding box center [295, 17] width 13 height 35
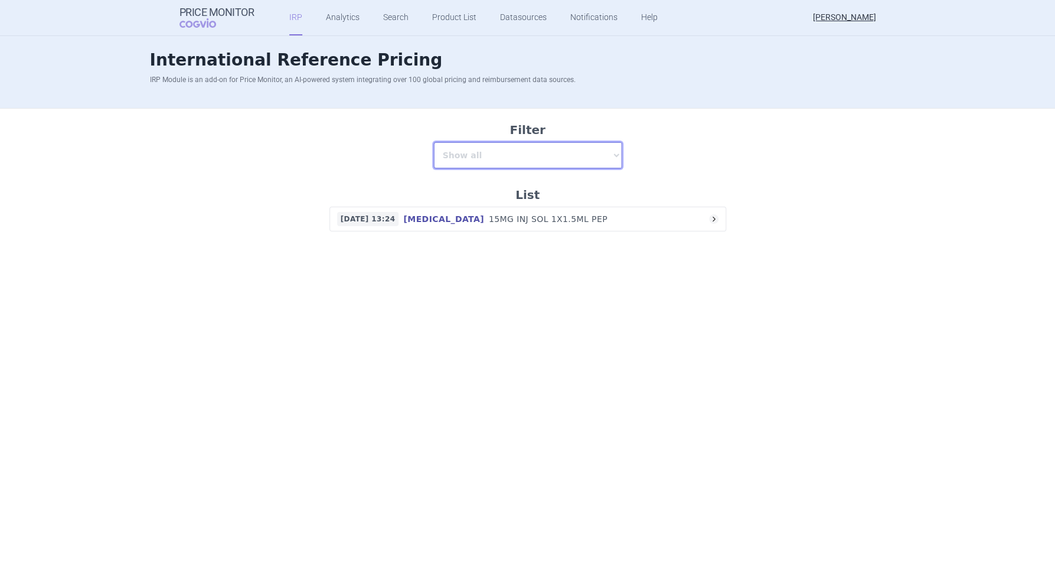
click at [543, 144] on select "Show all SOGROYA" at bounding box center [528, 155] width 187 height 25
select select "[MEDICAL_DATA]"
click at [435, 143] on select "Show all SOGROYA" at bounding box center [528, 155] width 187 height 25
click at [397, 168] on div "Filter Show all SOGROYA List 08.09.2025 13:24 SOGROYA 15MG INJ SOL 1X1.5ML PEP" at bounding box center [527, 182] width 1055 height 146
click at [714, 218] on icon at bounding box center [713, 219] width 7 height 7
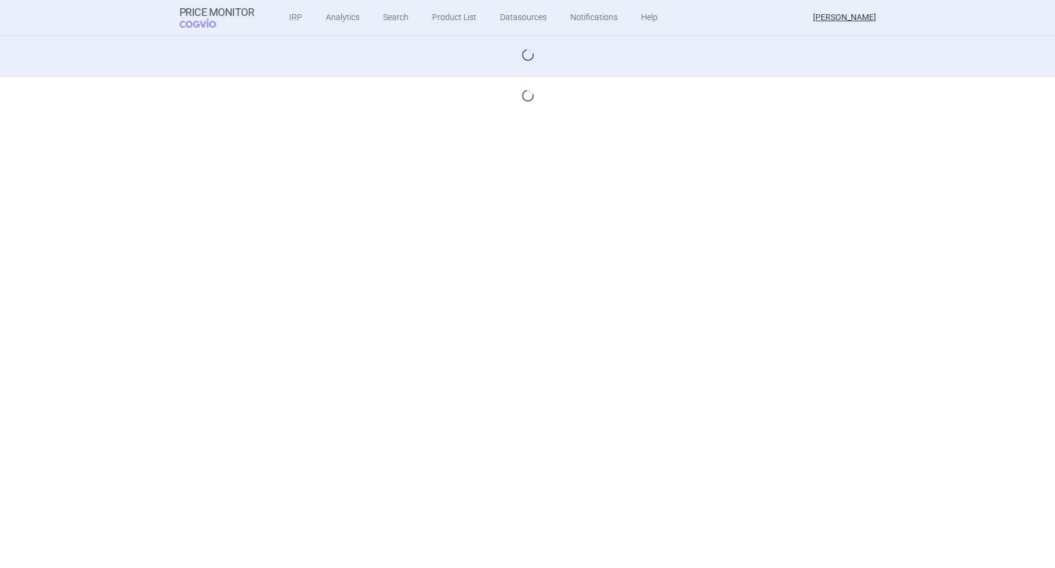
select select "base-scenario-id"
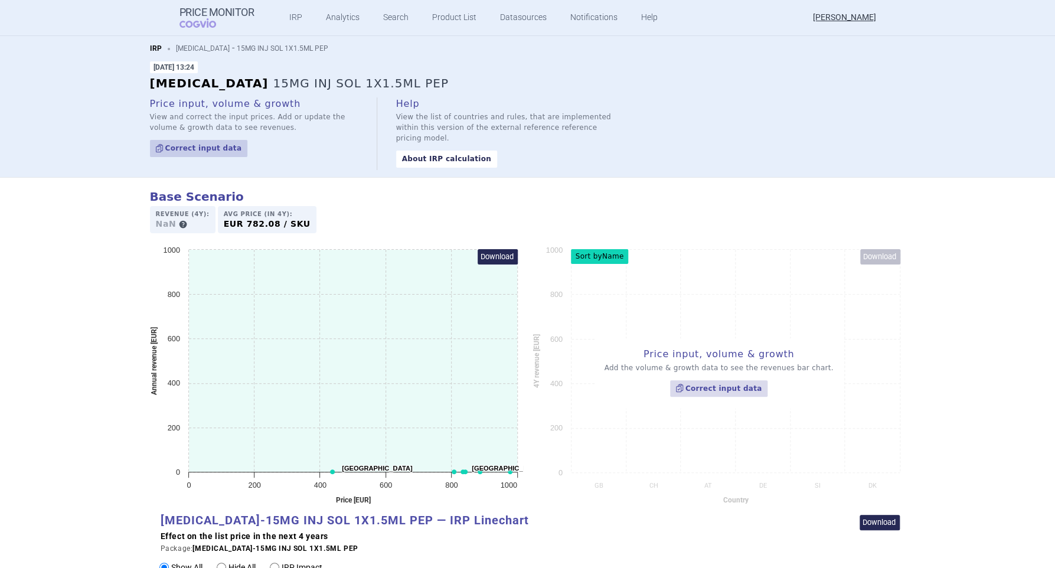
click at [151, 48] on link "IRP" at bounding box center [156, 48] width 12 height 8
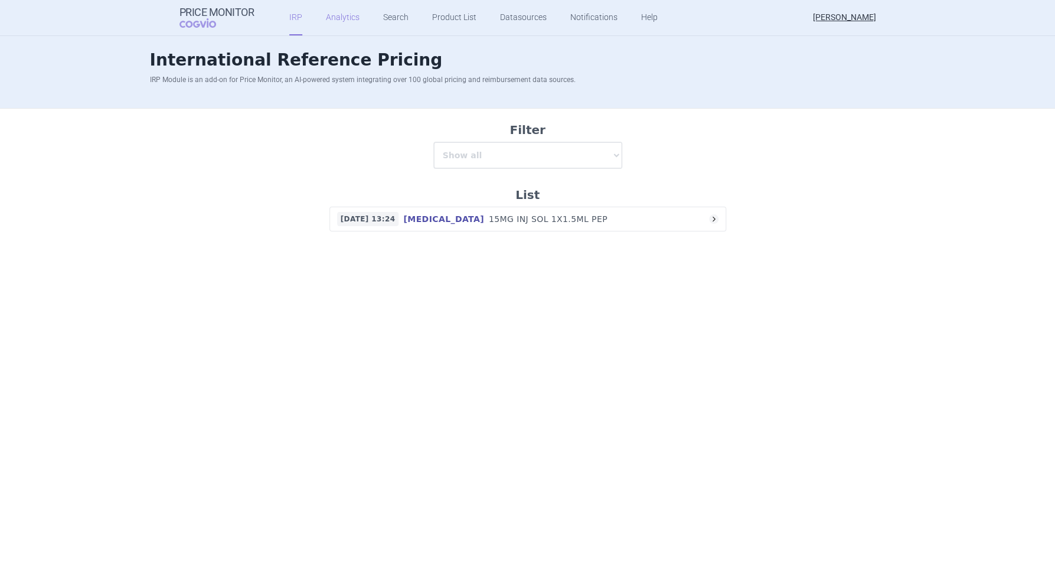
click at [332, 21] on link "Analytics" at bounding box center [343, 17] width 34 height 35
